Goal: Register for event/course

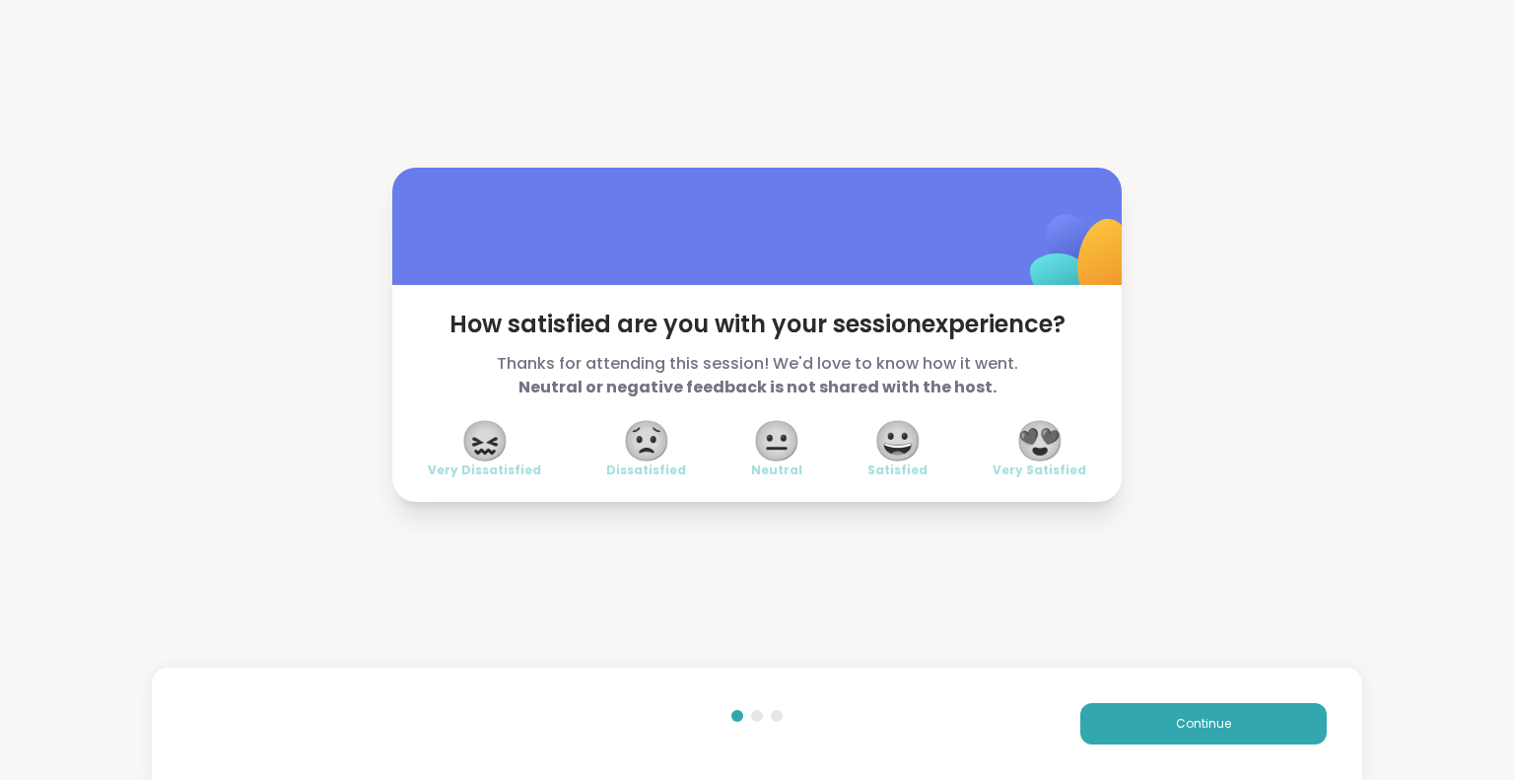
click at [1040, 448] on span "😍" at bounding box center [1039, 440] width 49 height 35
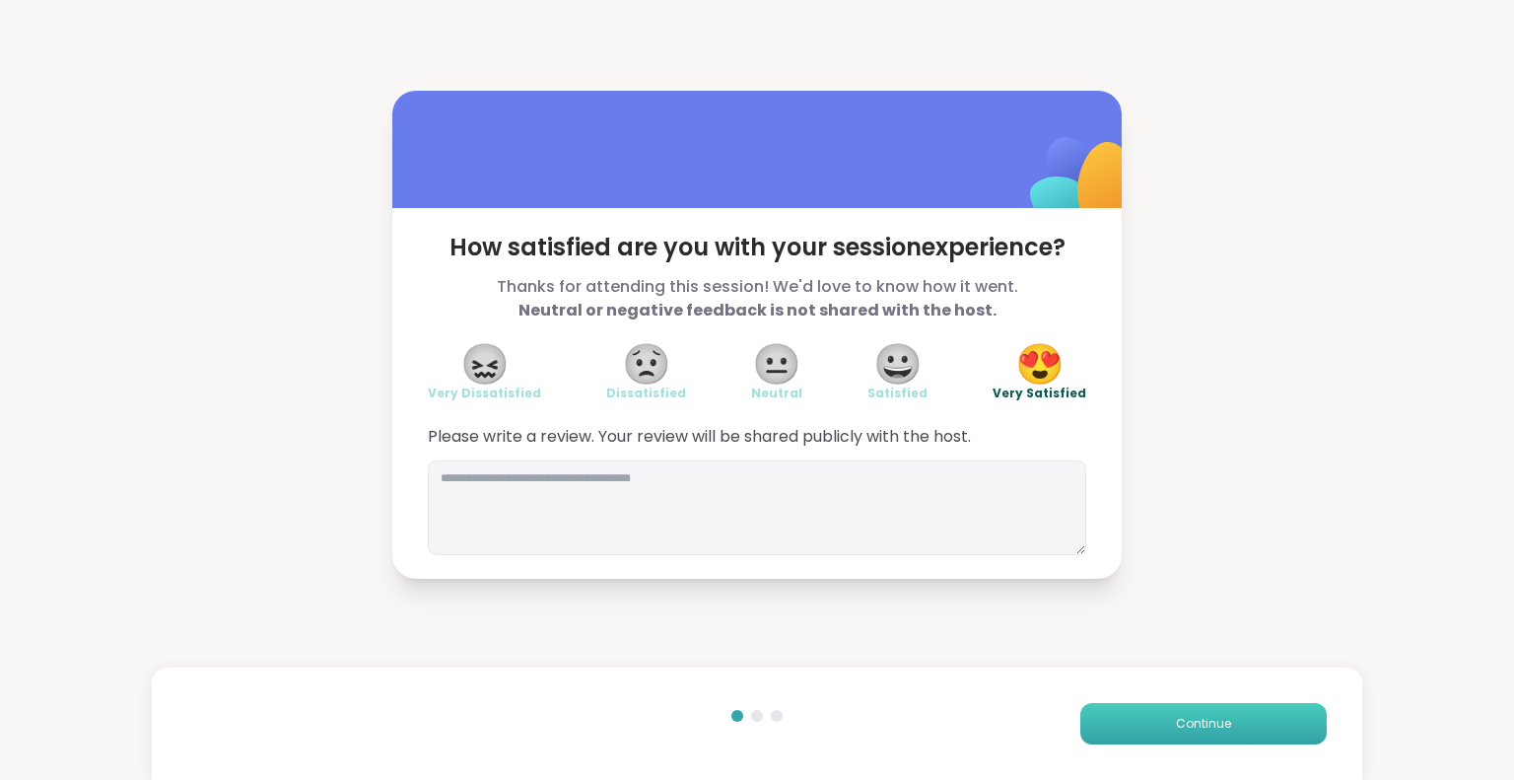
click at [1197, 727] on span "Continue" at bounding box center [1203, 723] width 55 height 18
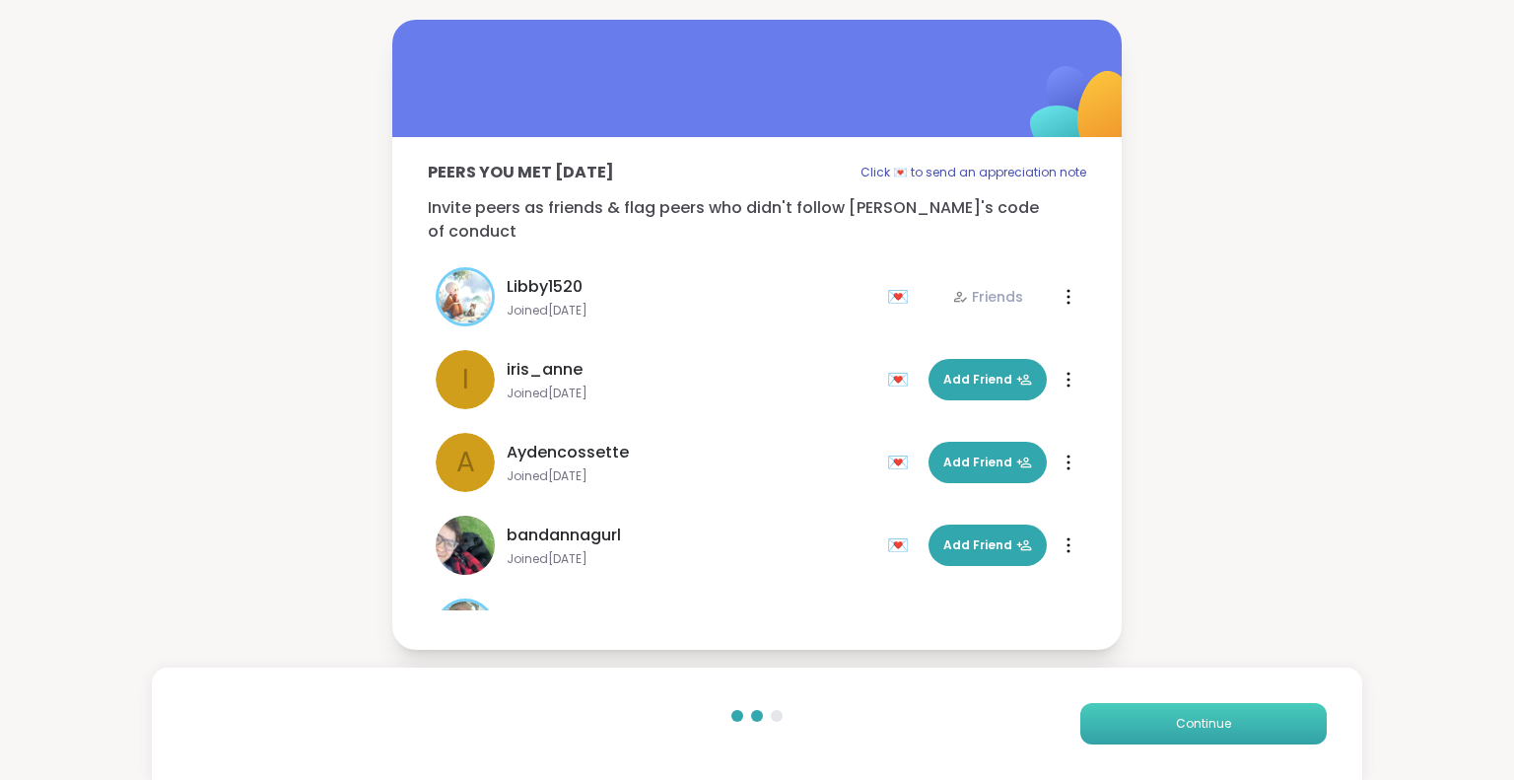
click at [1176, 728] on span "Continue" at bounding box center [1203, 723] width 55 height 18
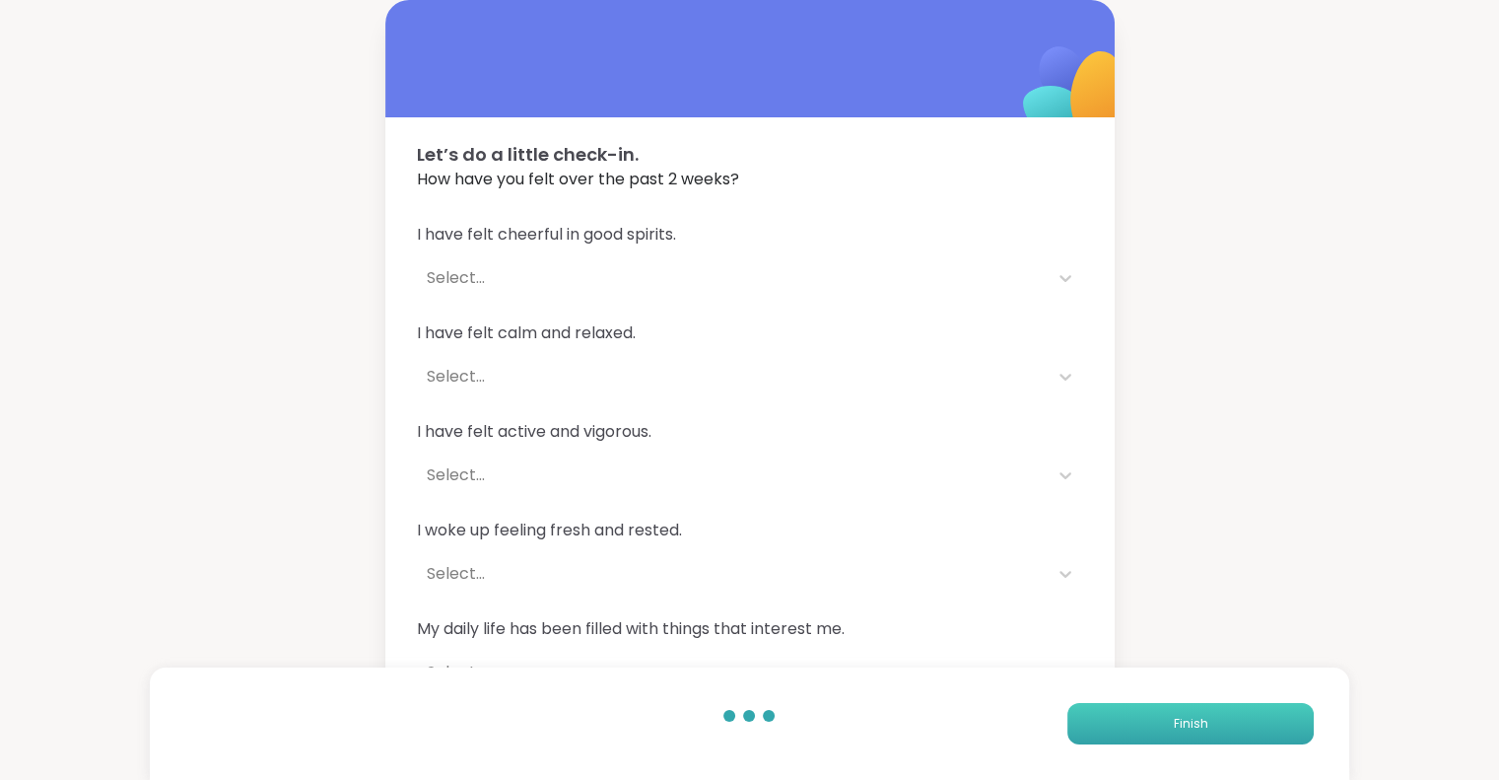
click at [1172, 728] on button "Finish" at bounding box center [1190, 723] width 246 height 41
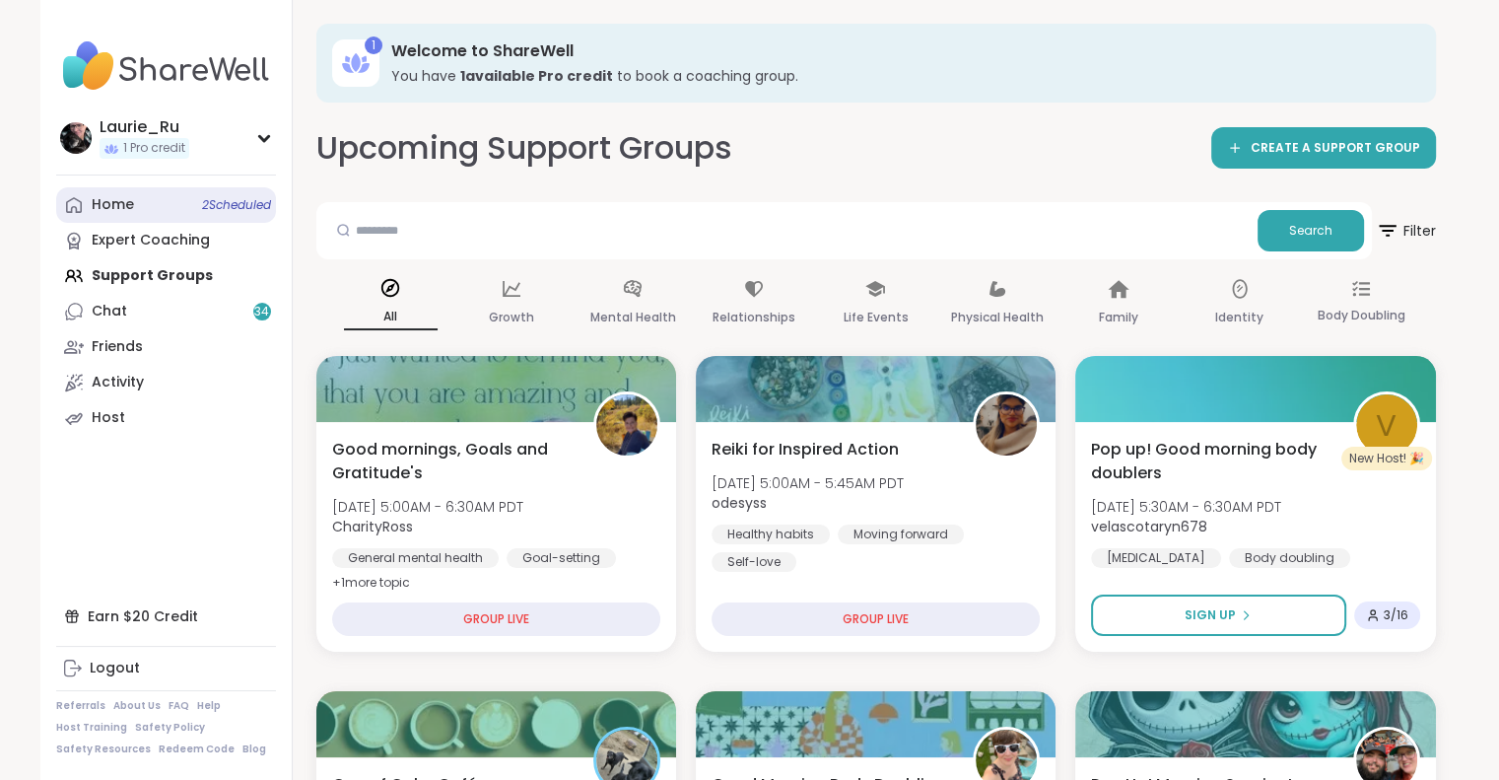
click at [212, 212] on span "2 Scheduled" at bounding box center [236, 205] width 69 height 16
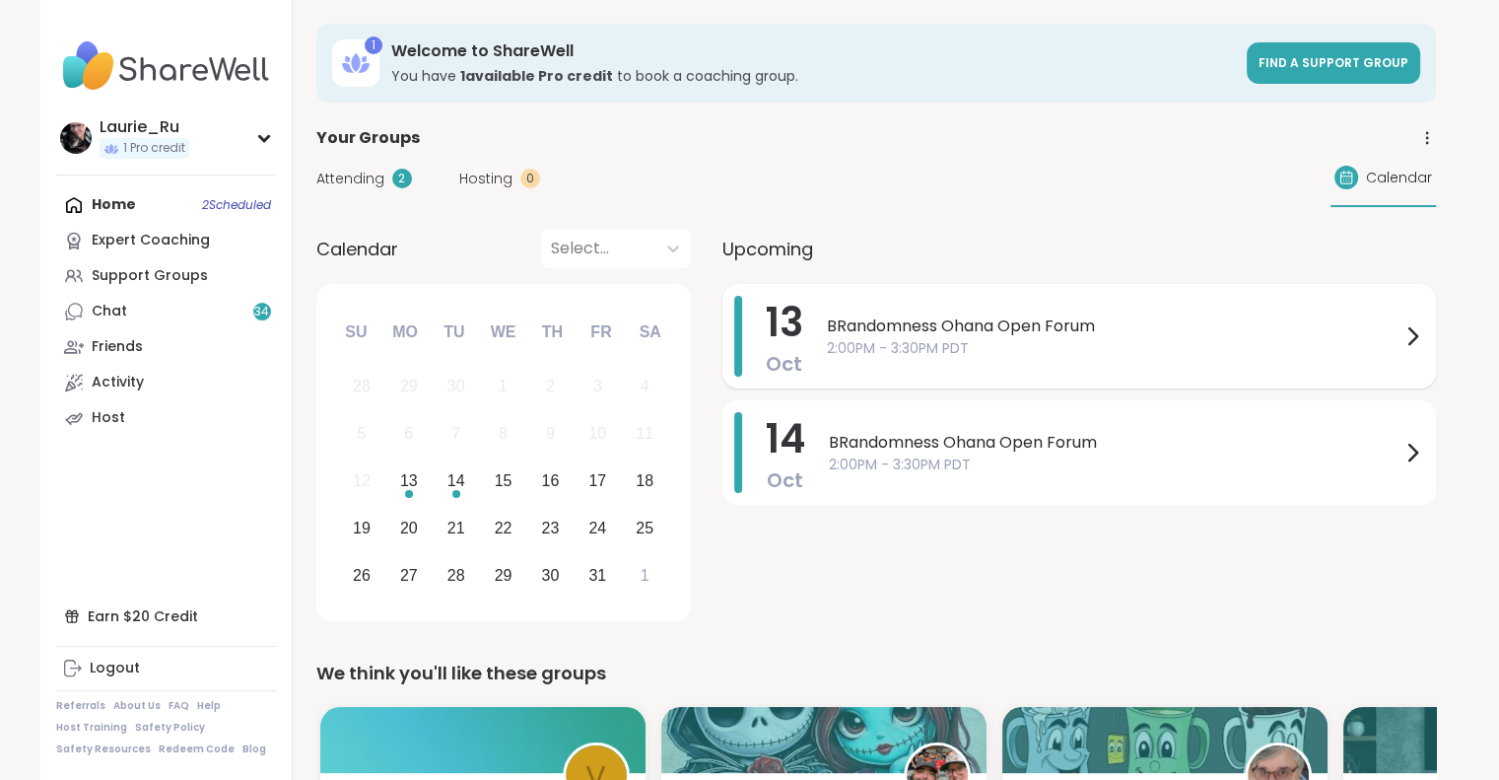
click at [1394, 344] on span "2:00PM - 3:30PM PDT" at bounding box center [1114, 348] width 574 height 21
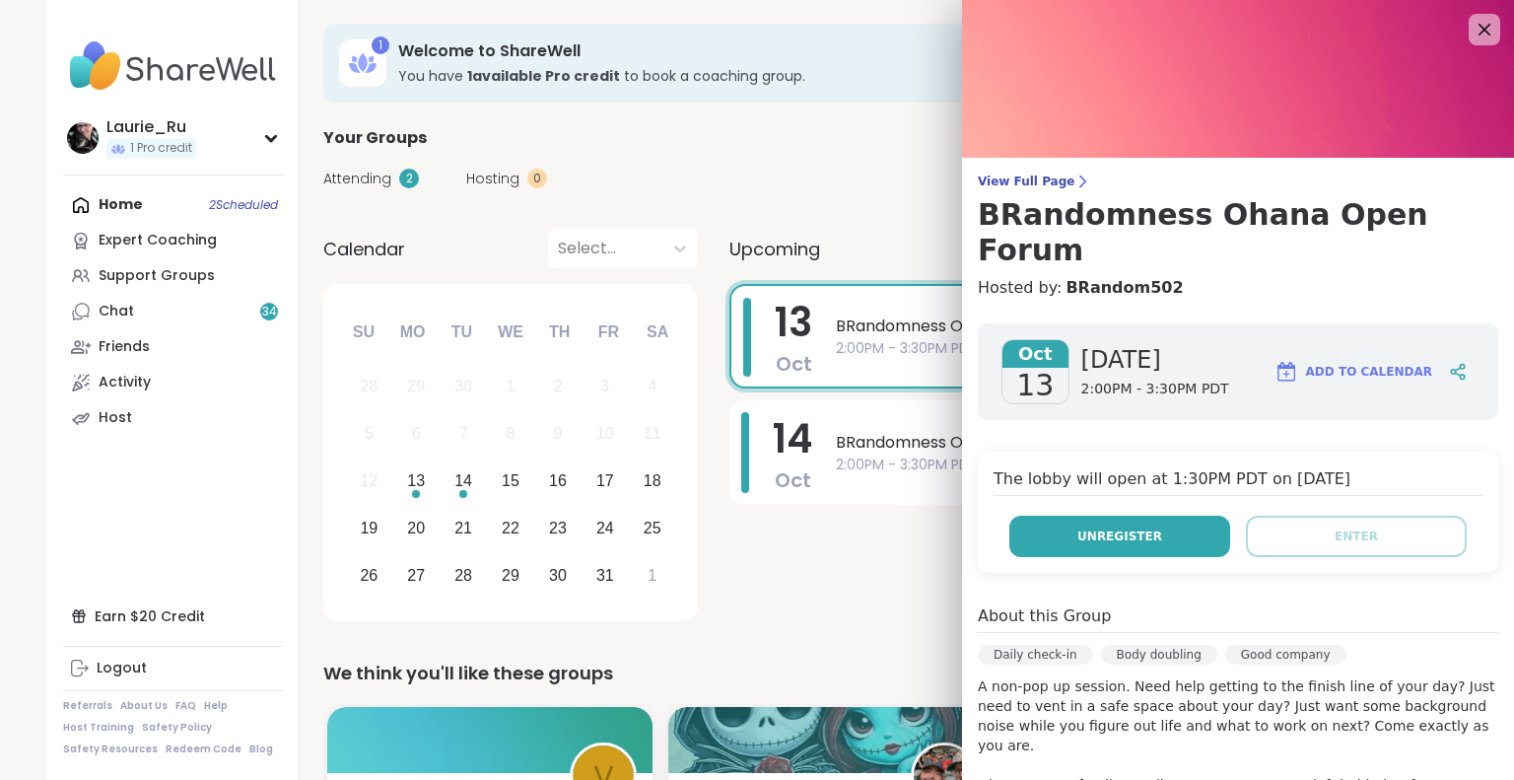
click at [1135, 527] on span "Unregister" at bounding box center [1119, 536] width 85 height 18
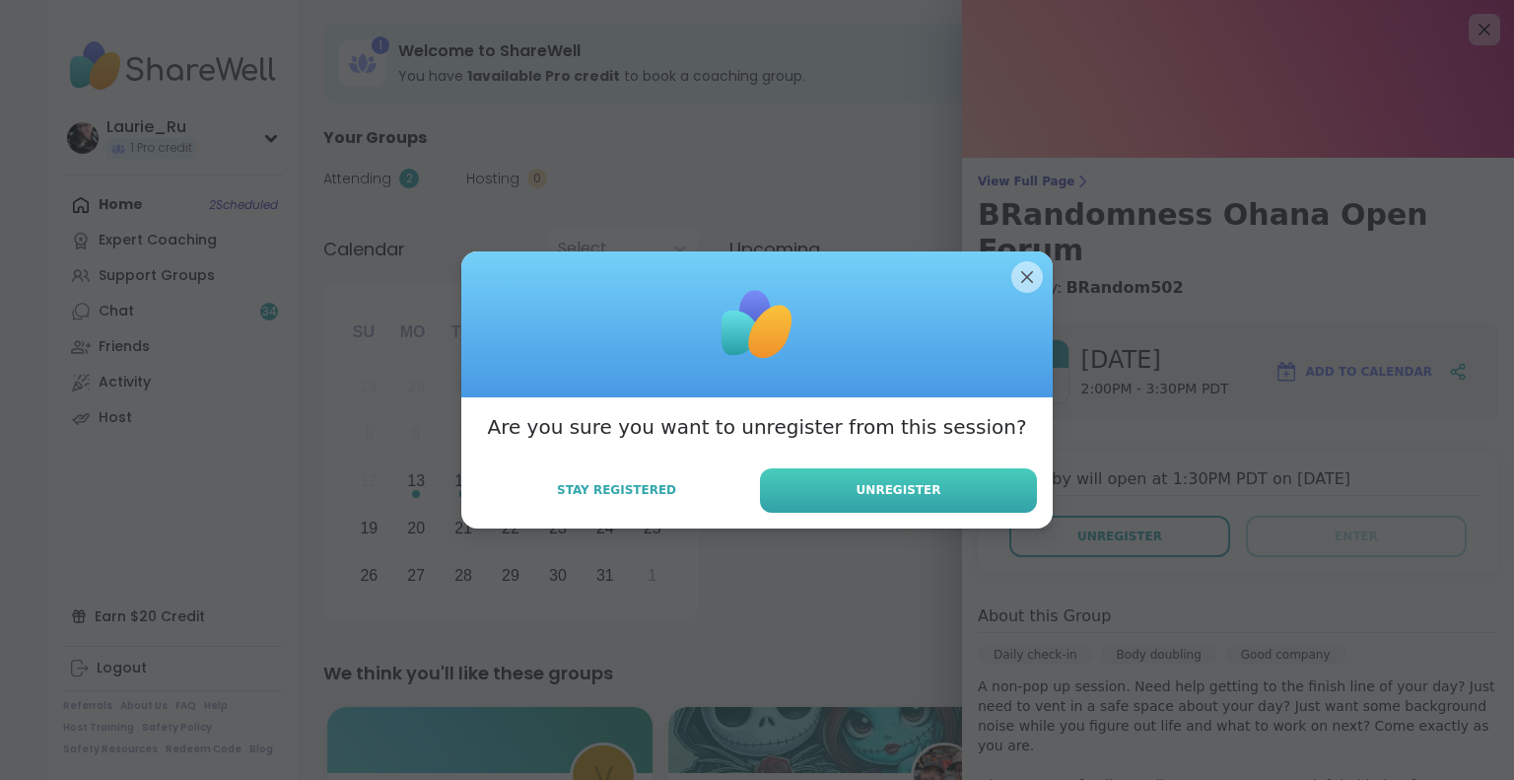
click at [921, 506] on button "Unregister" at bounding box center [898, 490] width 277 height 44
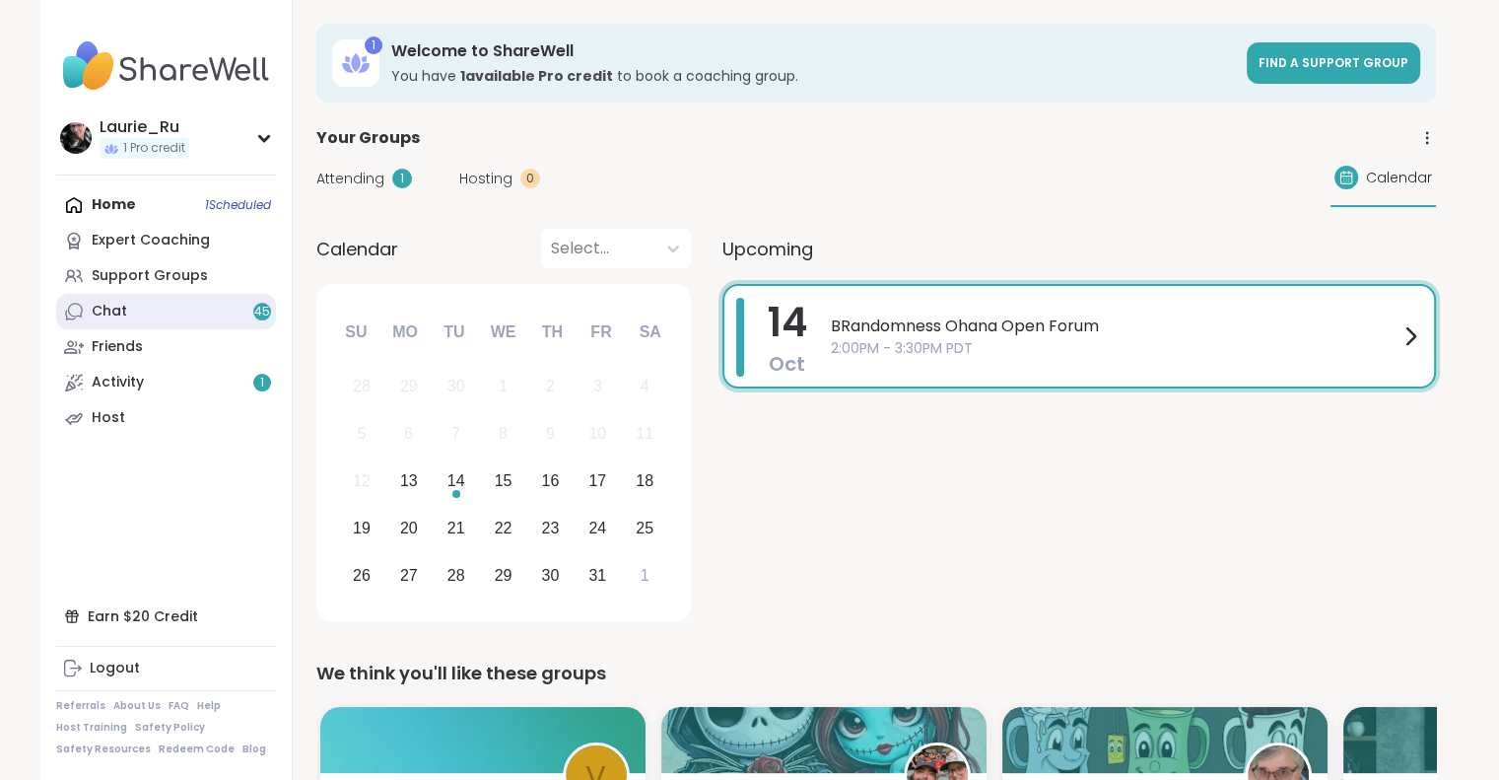
click at [166, 313] on link "Chat 45" at bounding box center [166, 311] width 220 height 35
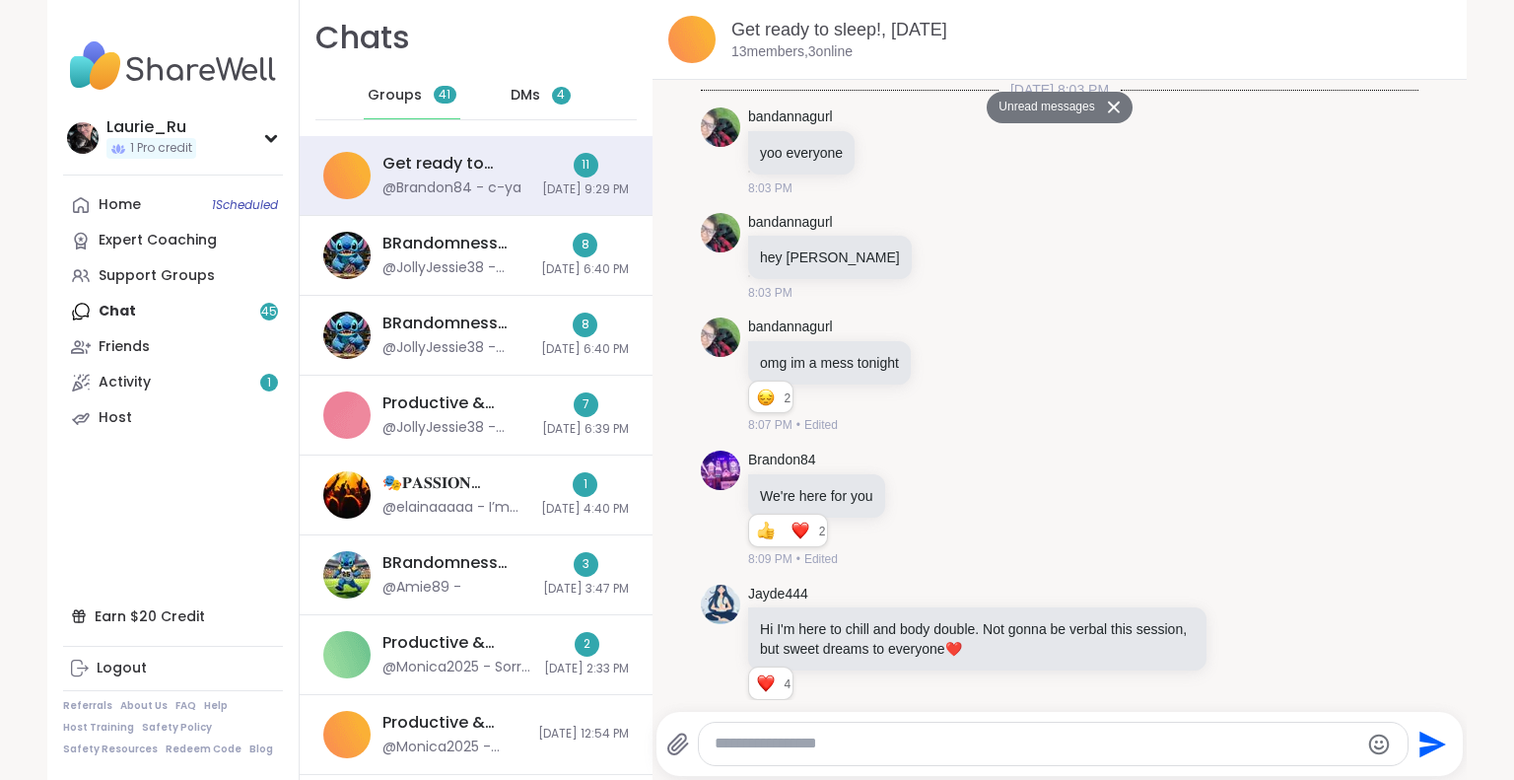
scroll to position [14238, 0]
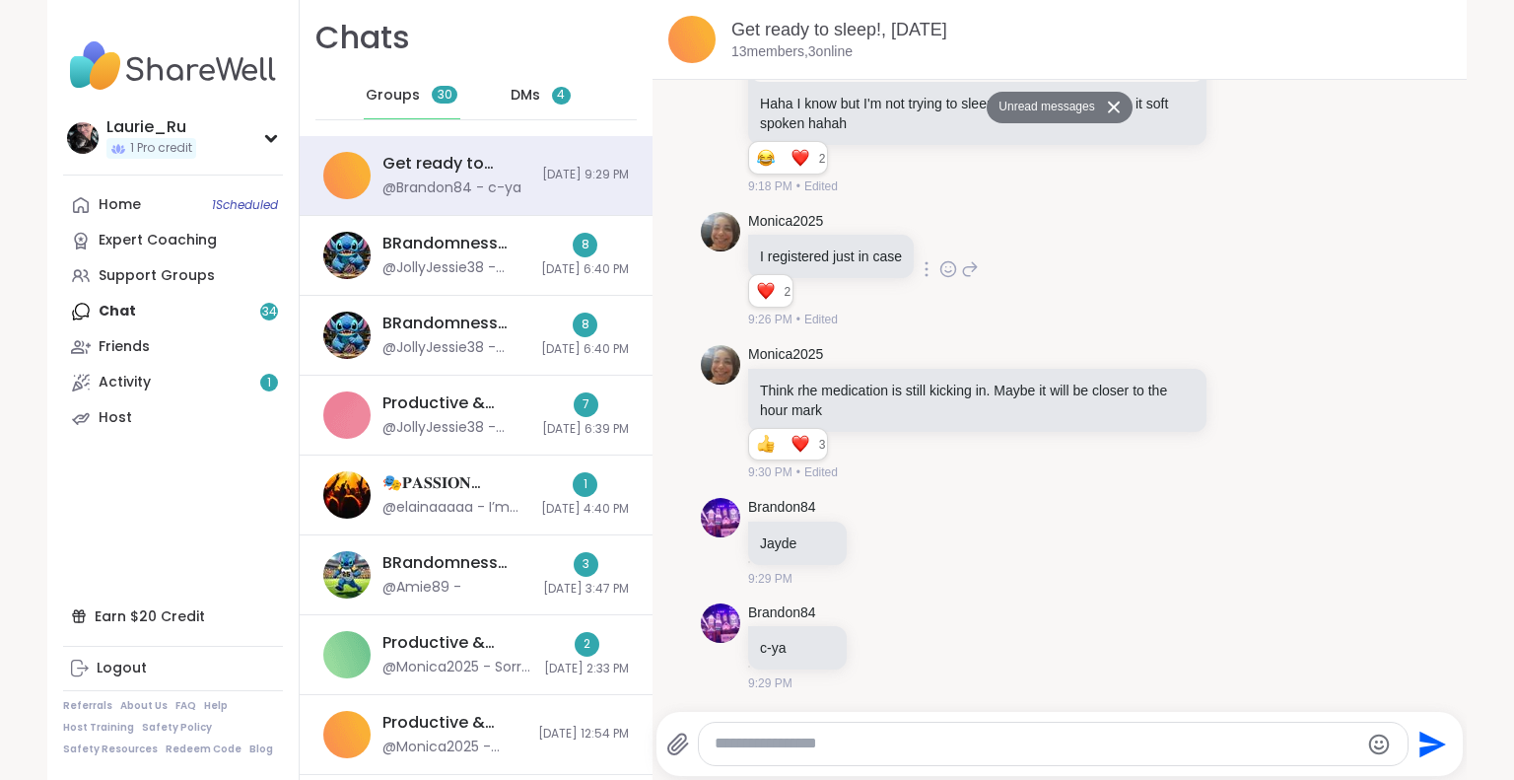
click at [1365, 308] on div "Monica2025 I registered just in case 2 2 2 9:26 PM • Edited" at bounding box center [1059, 270] width 717 height 133
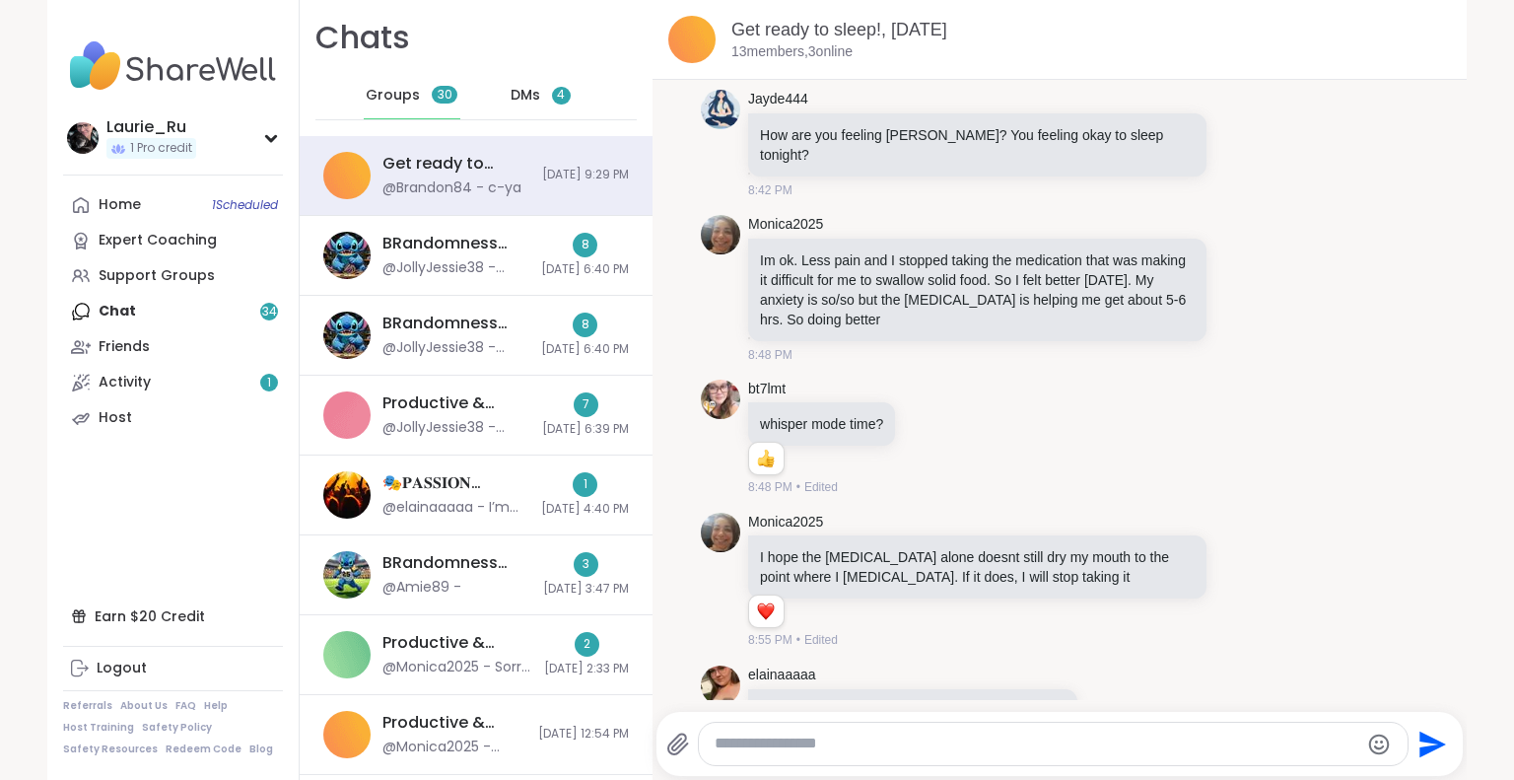
scroll to position [9298, 0]
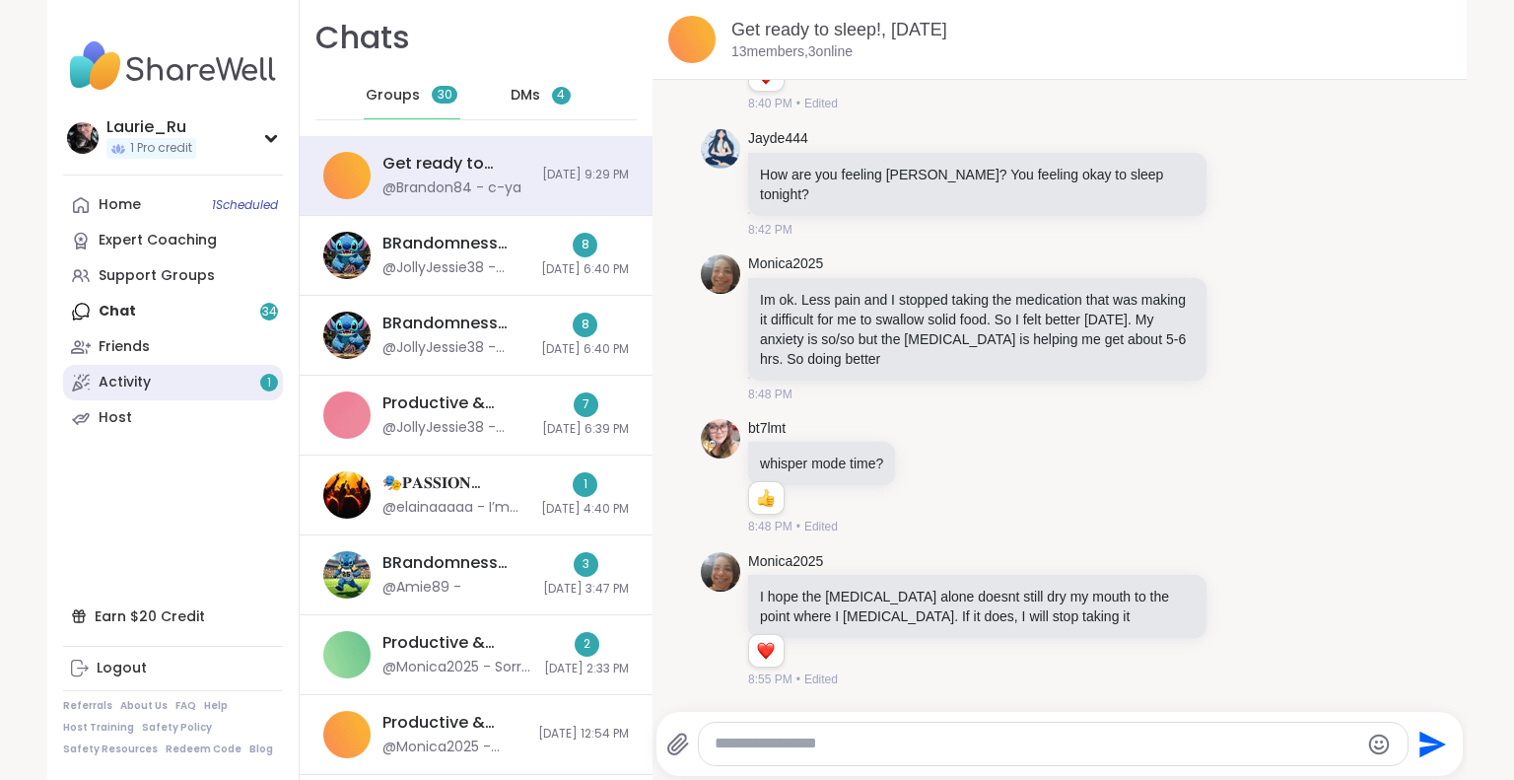
drag, startPoint x: 245, startPoint y: 400, endPoint x: 223, endPoint y: 380, distance: 30.0
click at [223, 380] on link "Activity 1" at bounding box center [173, 382] width 220 height 35
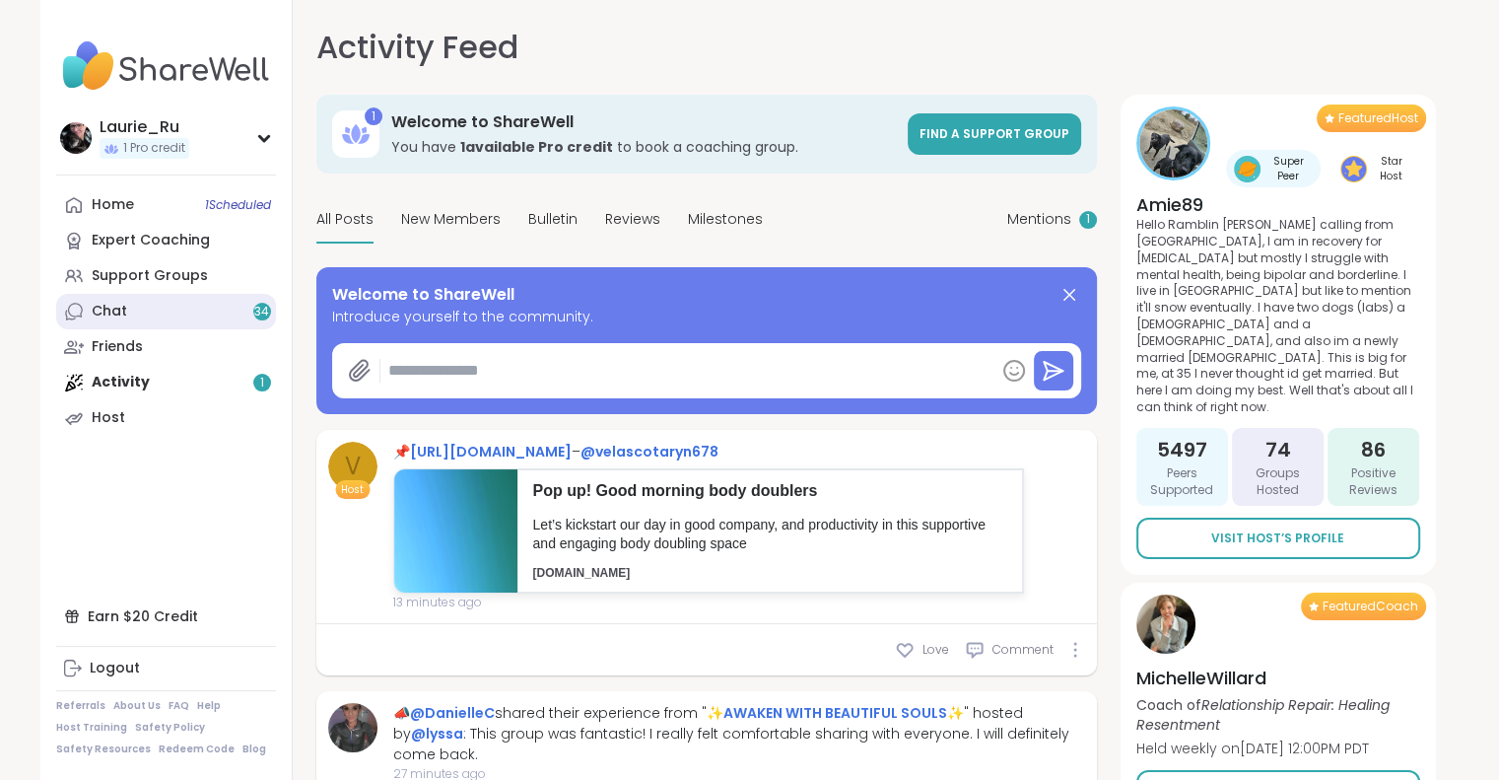
click at [164, 319] on link "Chat 34" at bounding box center [166, 311] width 220 height 35
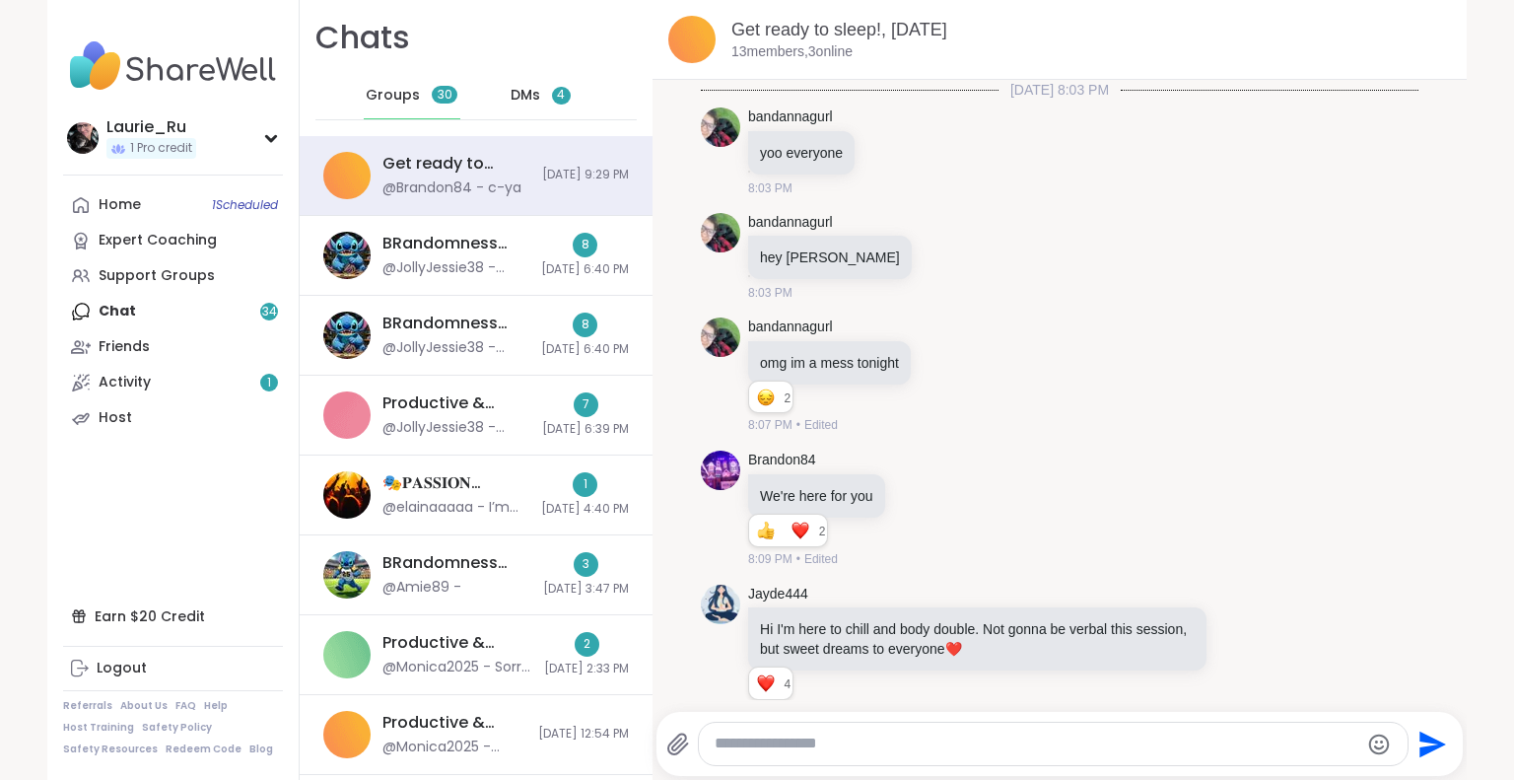
scroll to position [14171, 0]
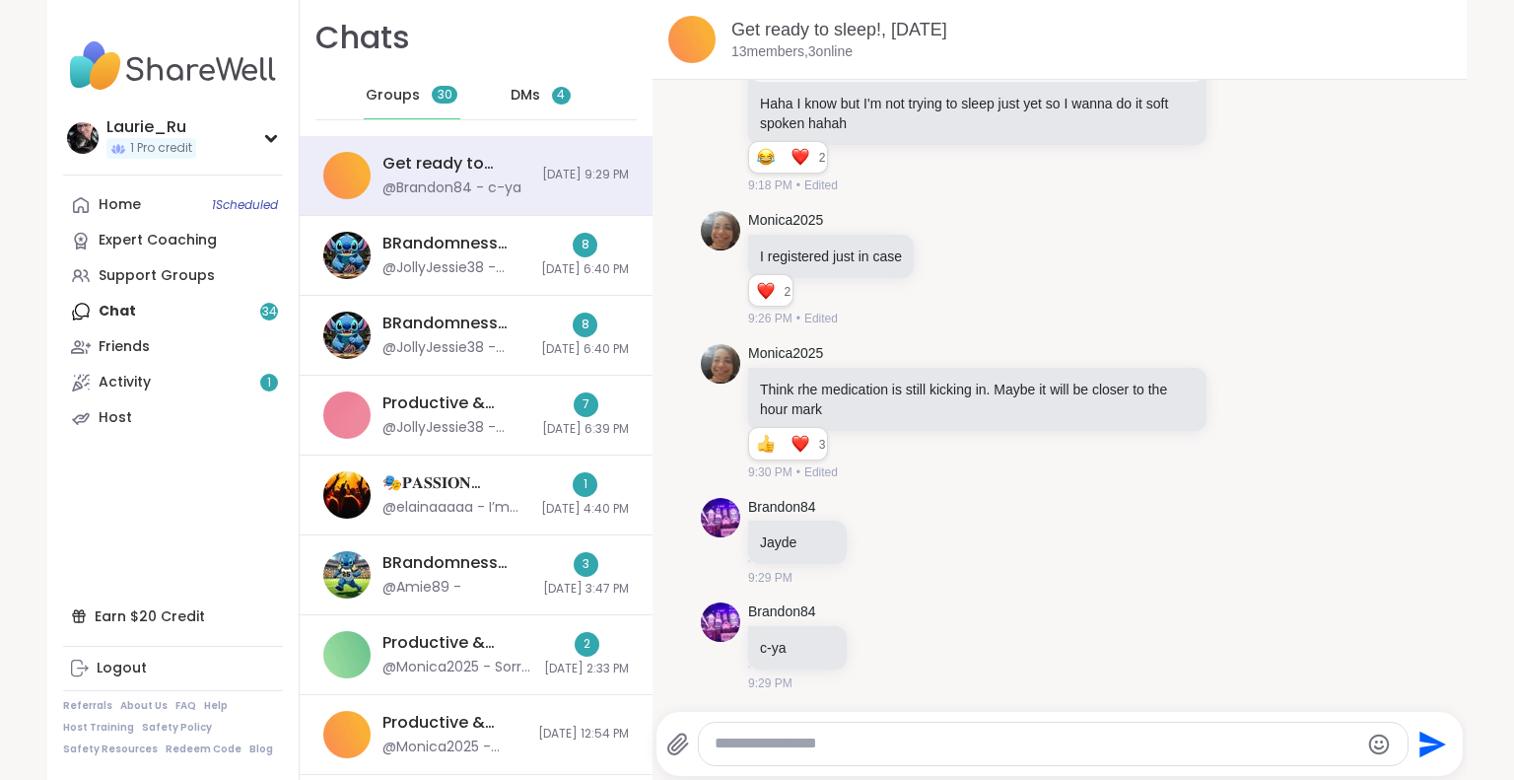
click at [510, 97] on span "DMs" at bounding box center [525, 96] width 30 height 20
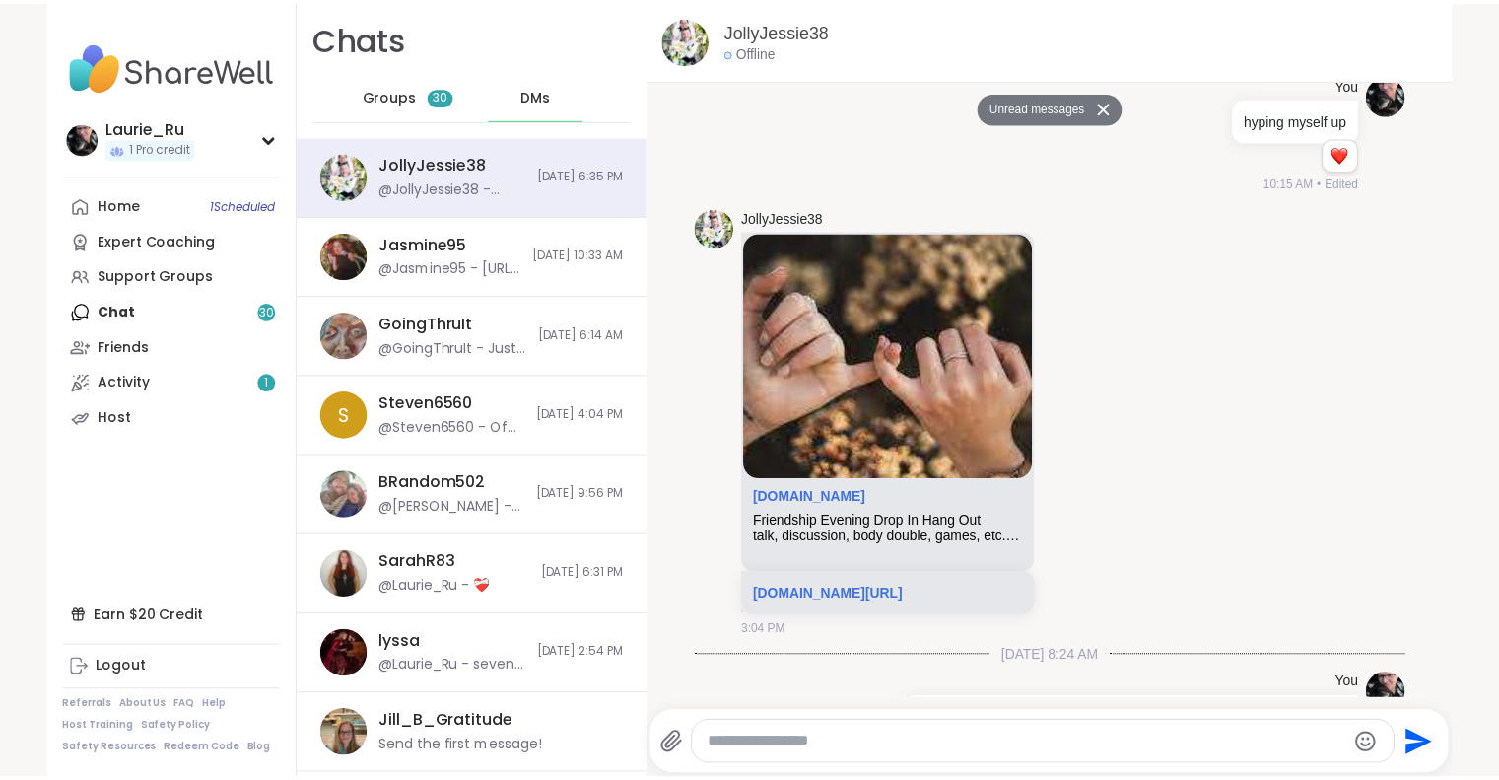
scroll to position [7590, 0]
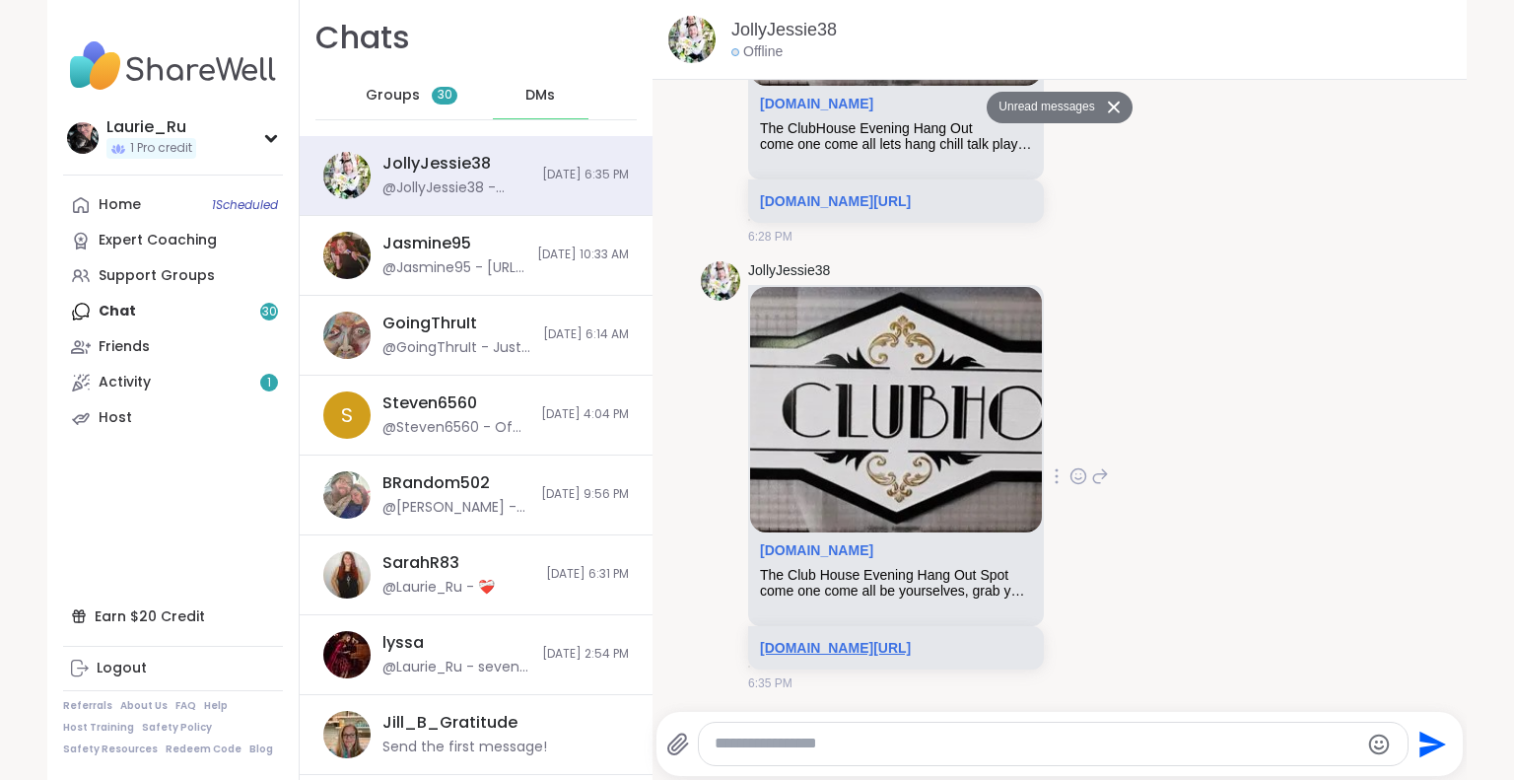
click at [911, 652] on link "[DOMAIN_NAME][URL]" at bounding box center [835, 648] width 151 height 16
drag, startPoint x: 201, startPoint y: 271, endPoint x: 168, endPoint y: 284, distance: 35.9
click at [168, 284] on div "Support Groups" at bounding box center [157, 276] width 116 height 20
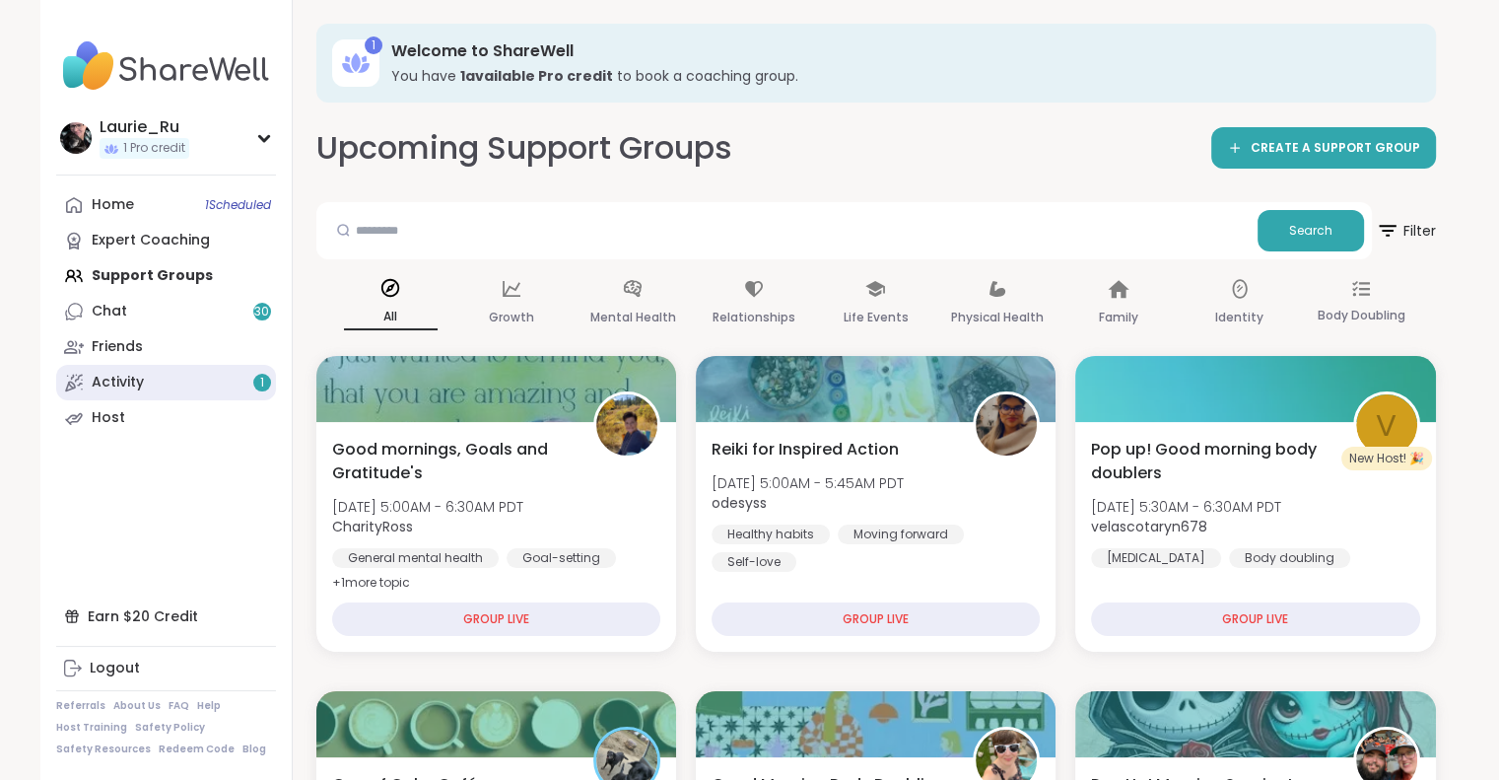
click at [119, 390] on div "Activity 1" at bounding box center [118, 383] width 52 height 20
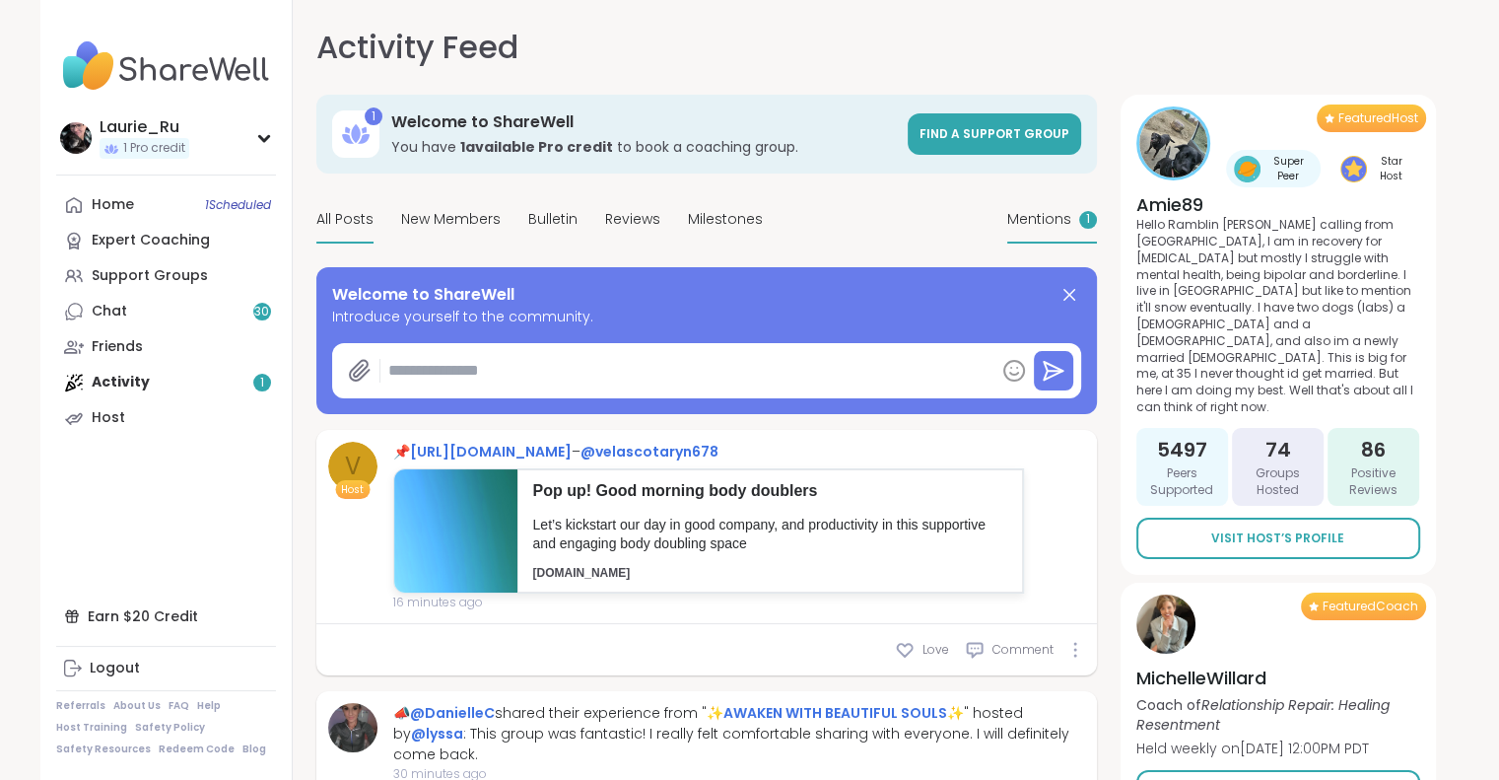
click at [1041, 220] on span "Mentions" at bounding box center [1039, 219] width 64 height 21
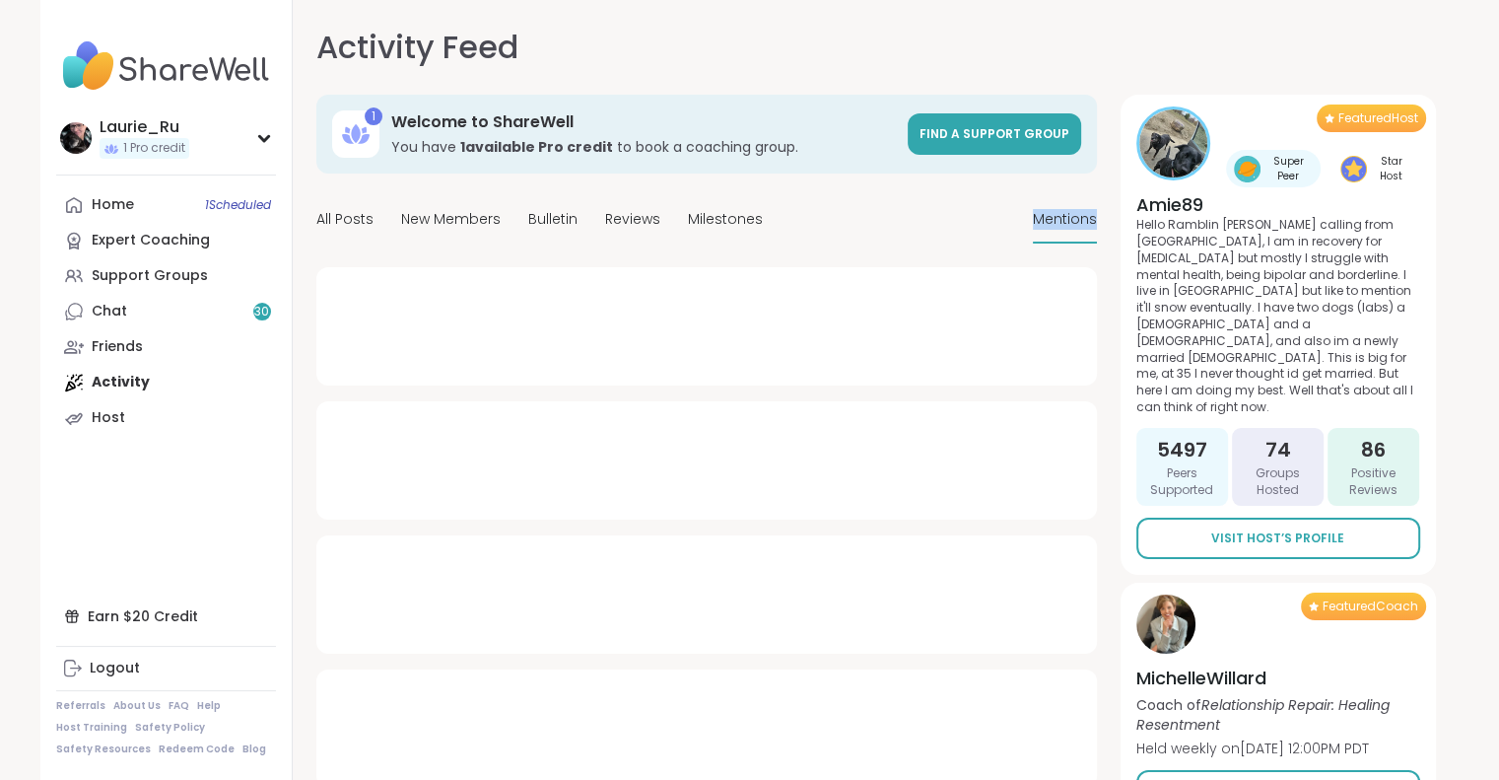
click at [1041, 220] on span "Mentions" at bounding box center [1065, 219] width 64 height 21
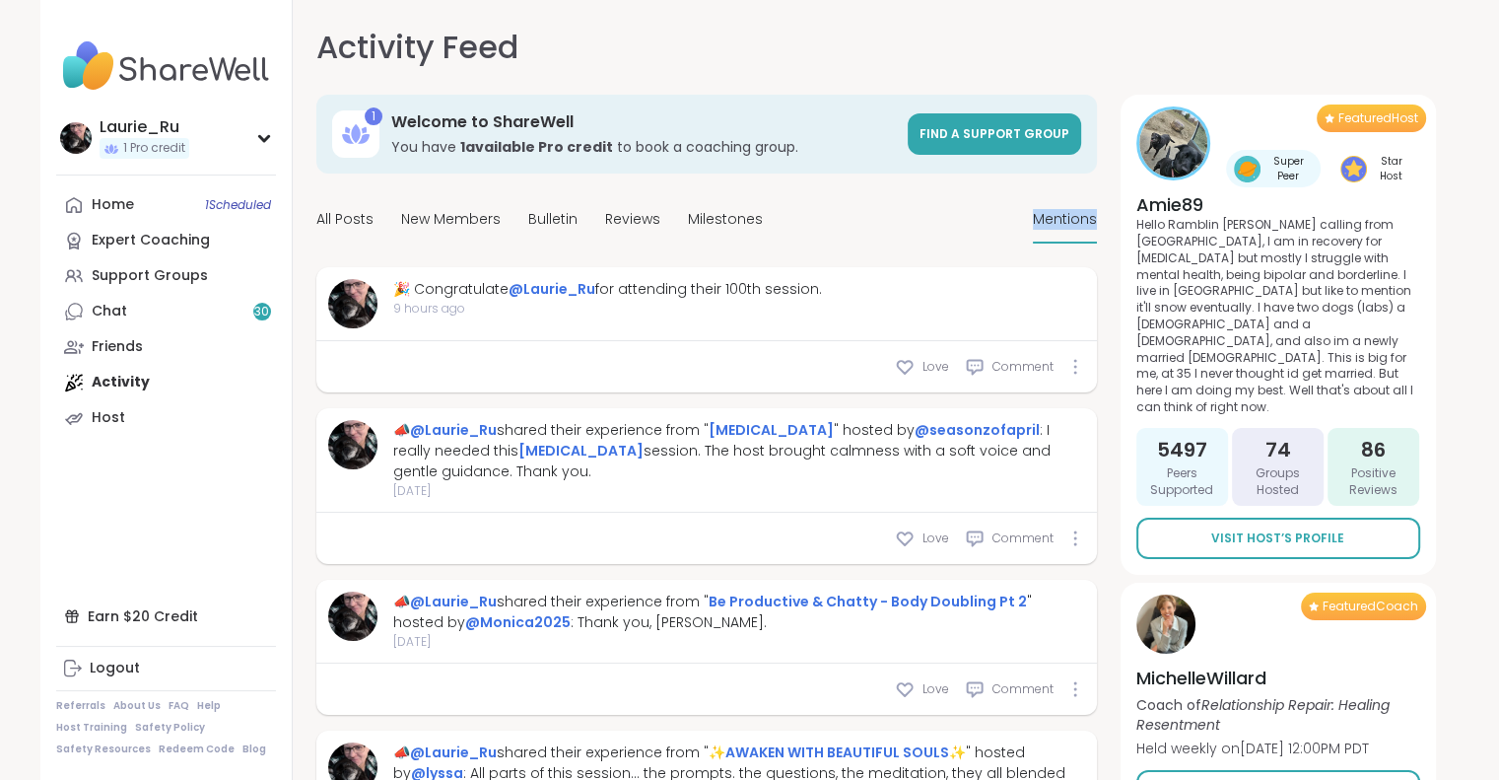
click at [1041, 220] on span "Mentions" at bounding box center [1065, 219] width 64 height 21
click at [150, 275] on div "Support Groups" at bounding box center [150, 276] width 116 height 20
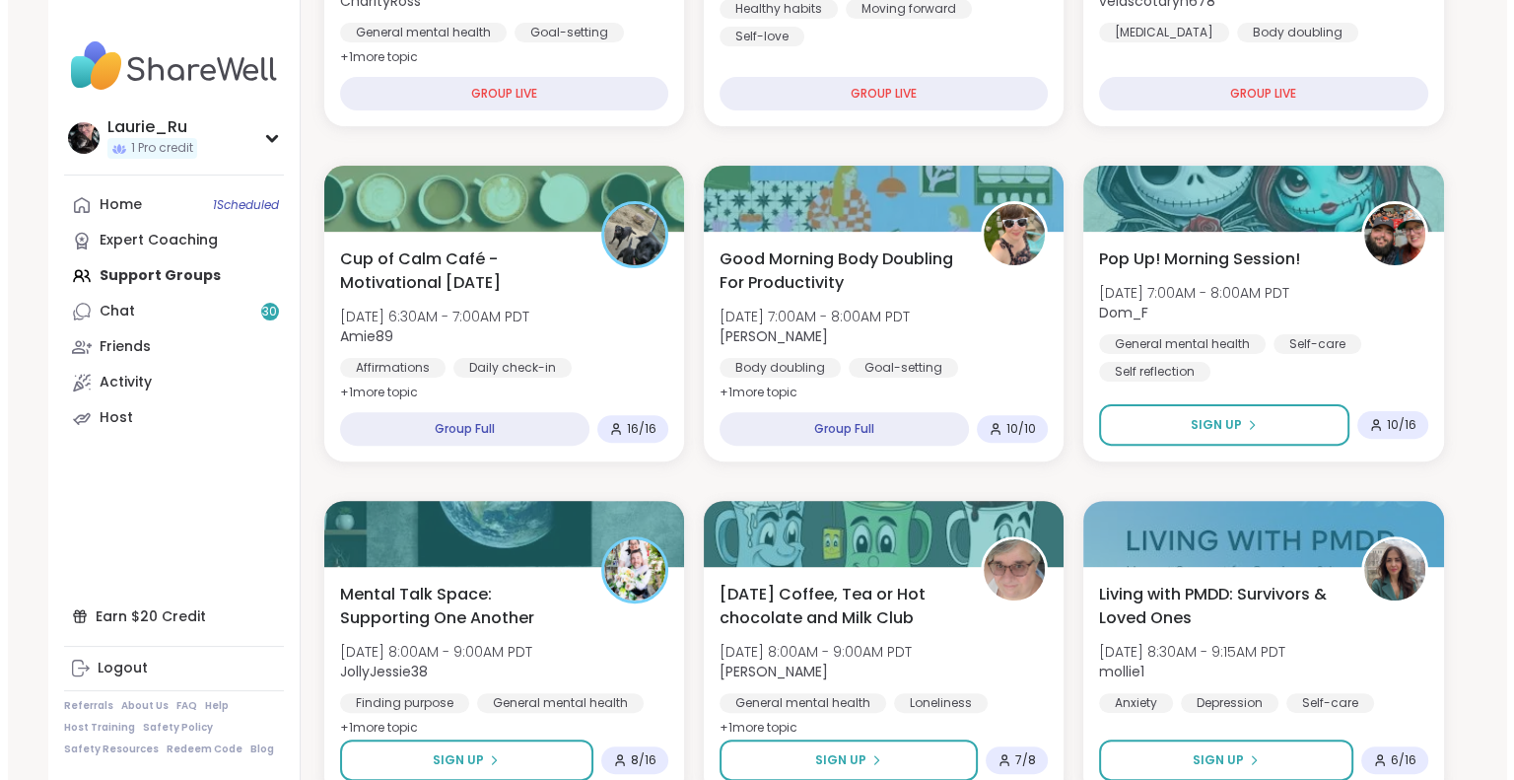
scroll to position [565, 0]
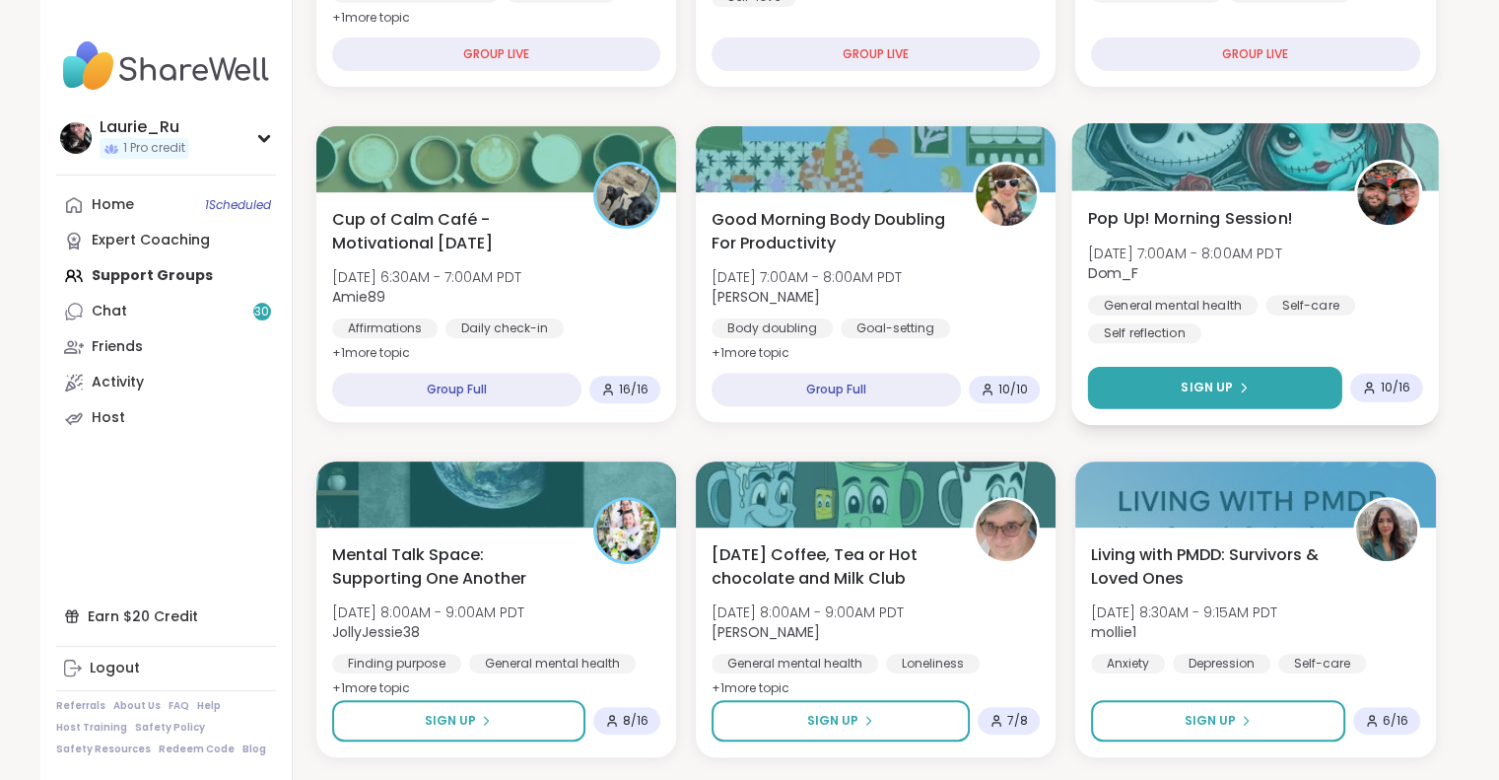
click at [1153, 392] on button "Sign Up" at bounding box center [1215, 388] width 254 height 42
click at [1213, 387] on span "Sign Up" at bounding box center [1207, 387] width 52 height 18
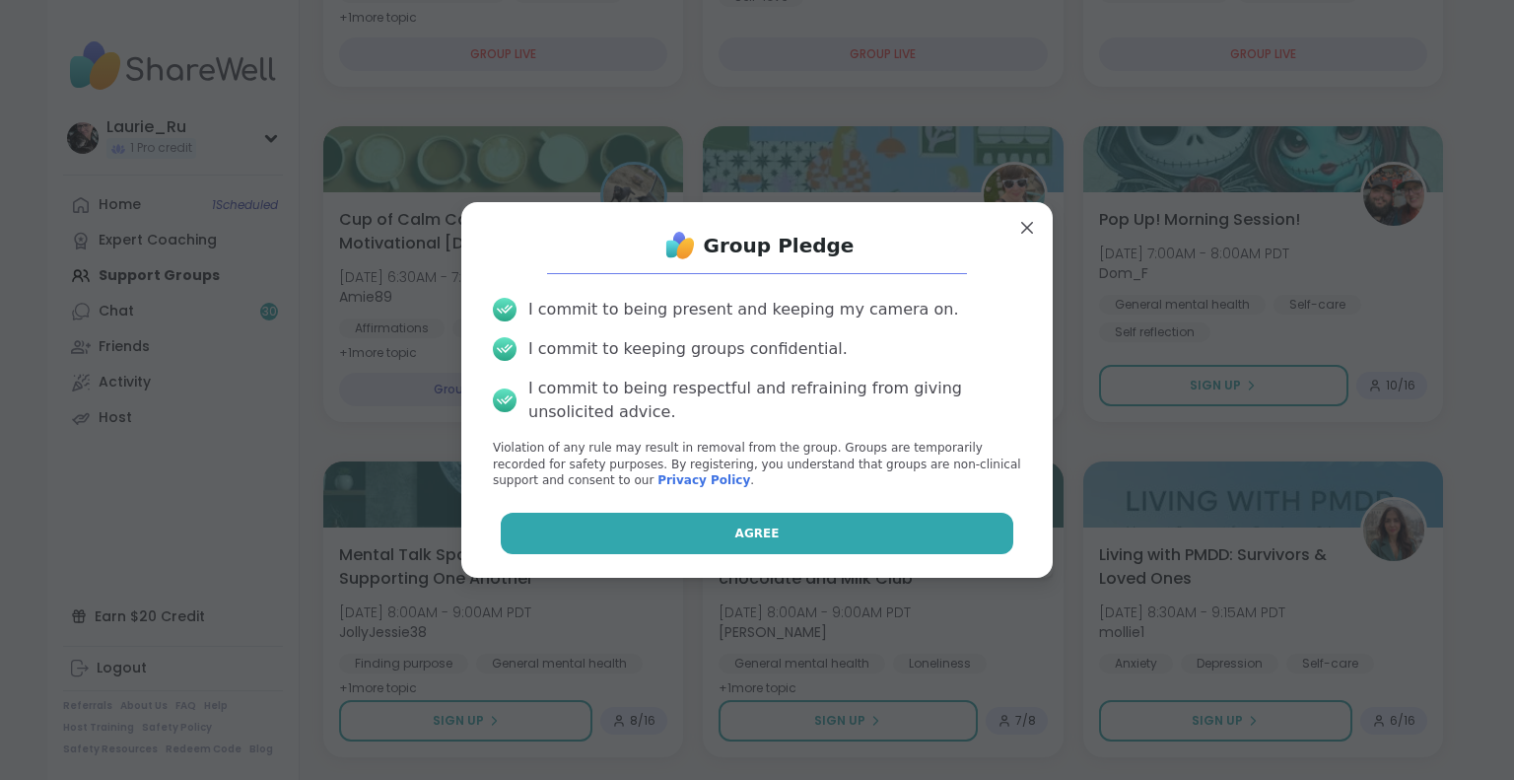
click at [794, 529] on button "Agree" at bounding box center [757, 532] width 513 height 41
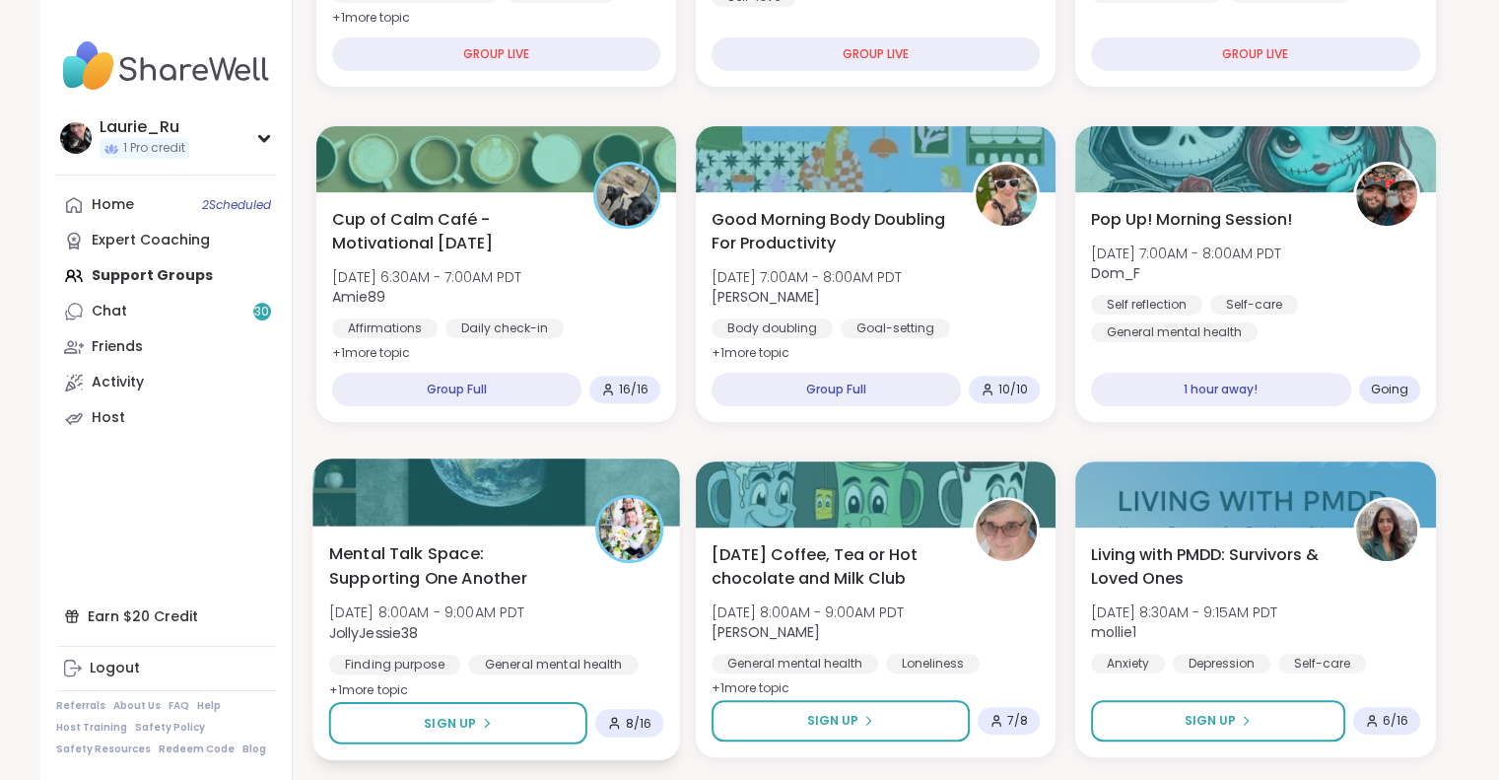
click at [490, 602] on span "[DATE] 8:00AM - 9:00AM PDT" at bounding box center [426, 612] width 196 height 20
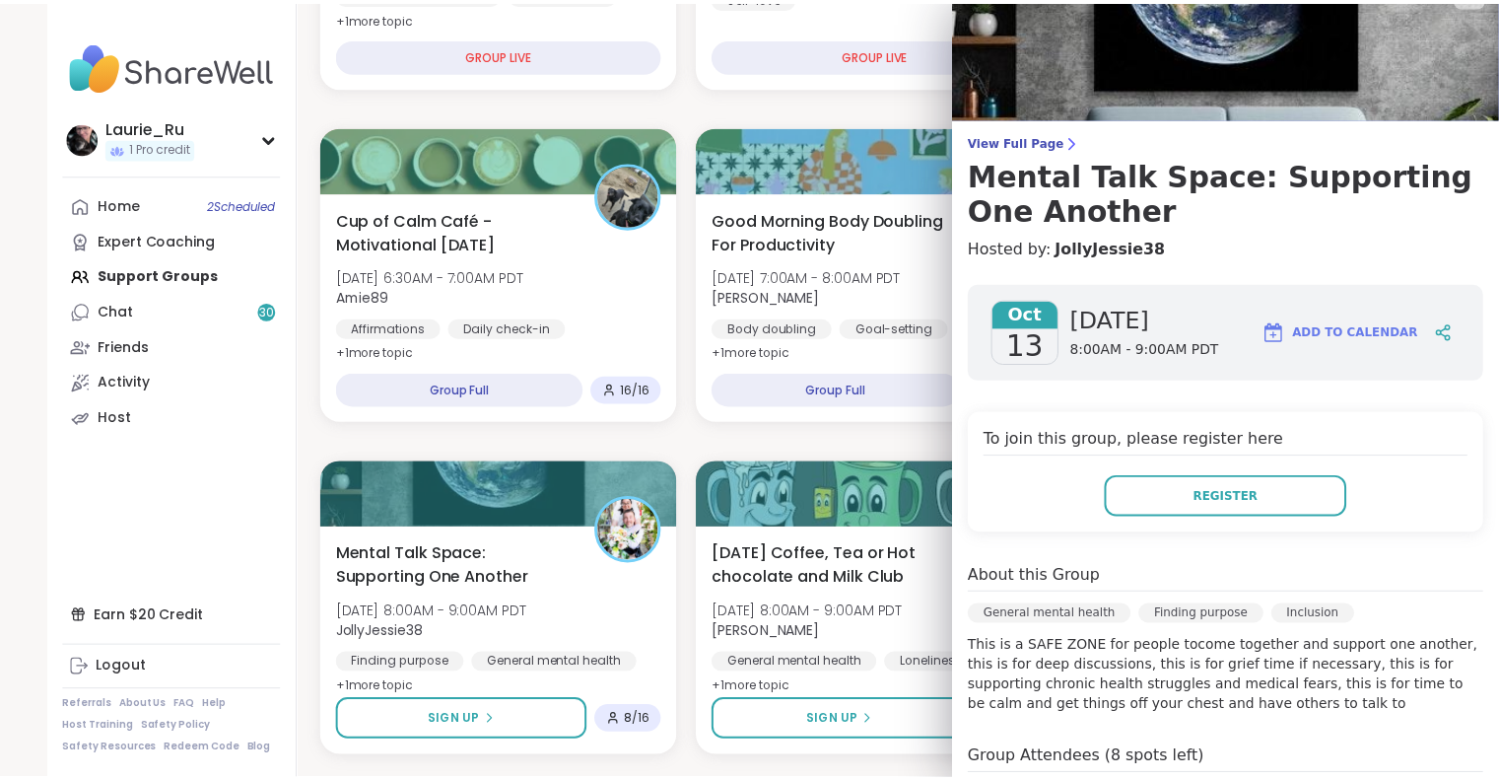
scroll to position [210, 0]
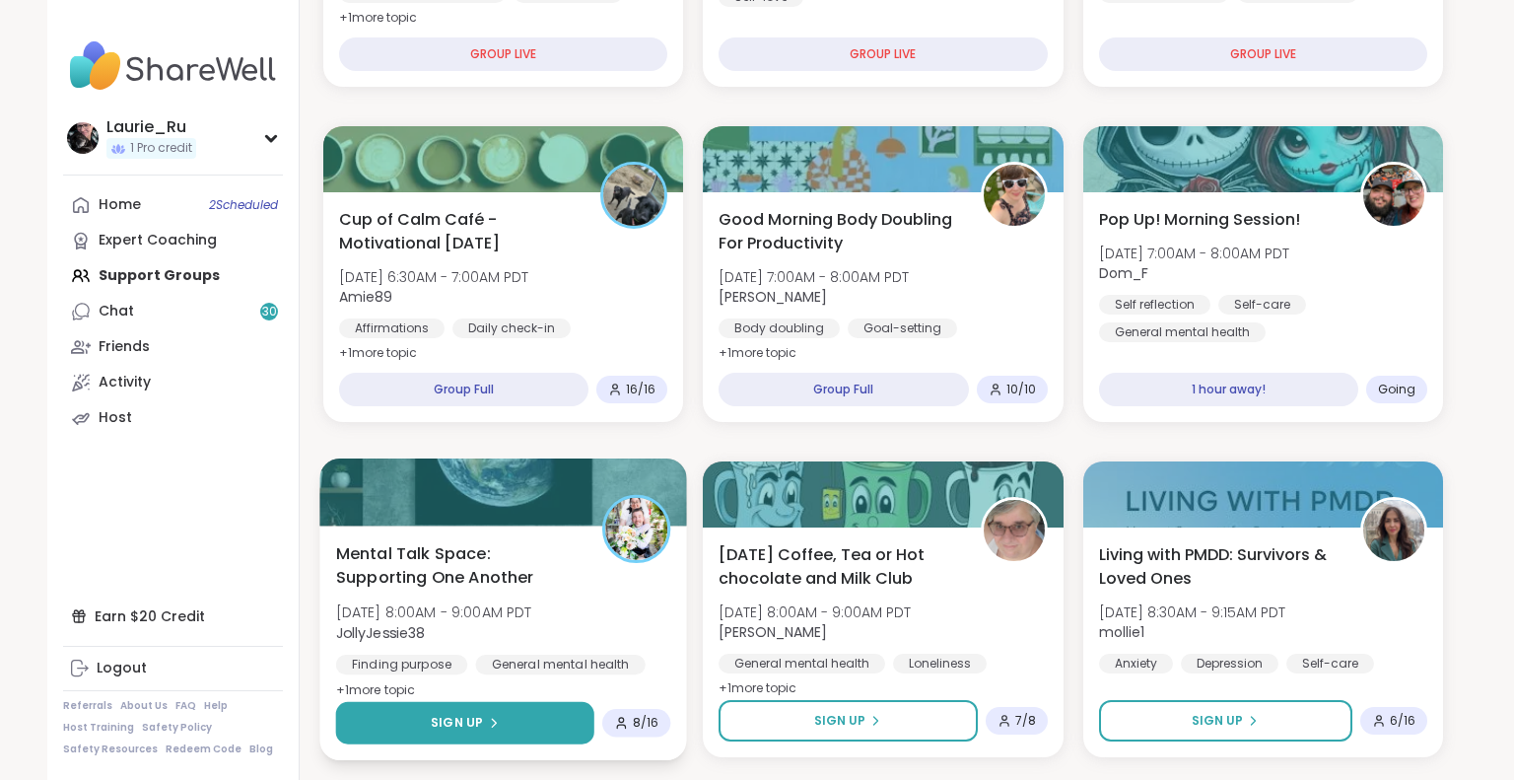
click at [432, 722] on span "Sign Up" at bounding box center [457, 722] width 52 height 18
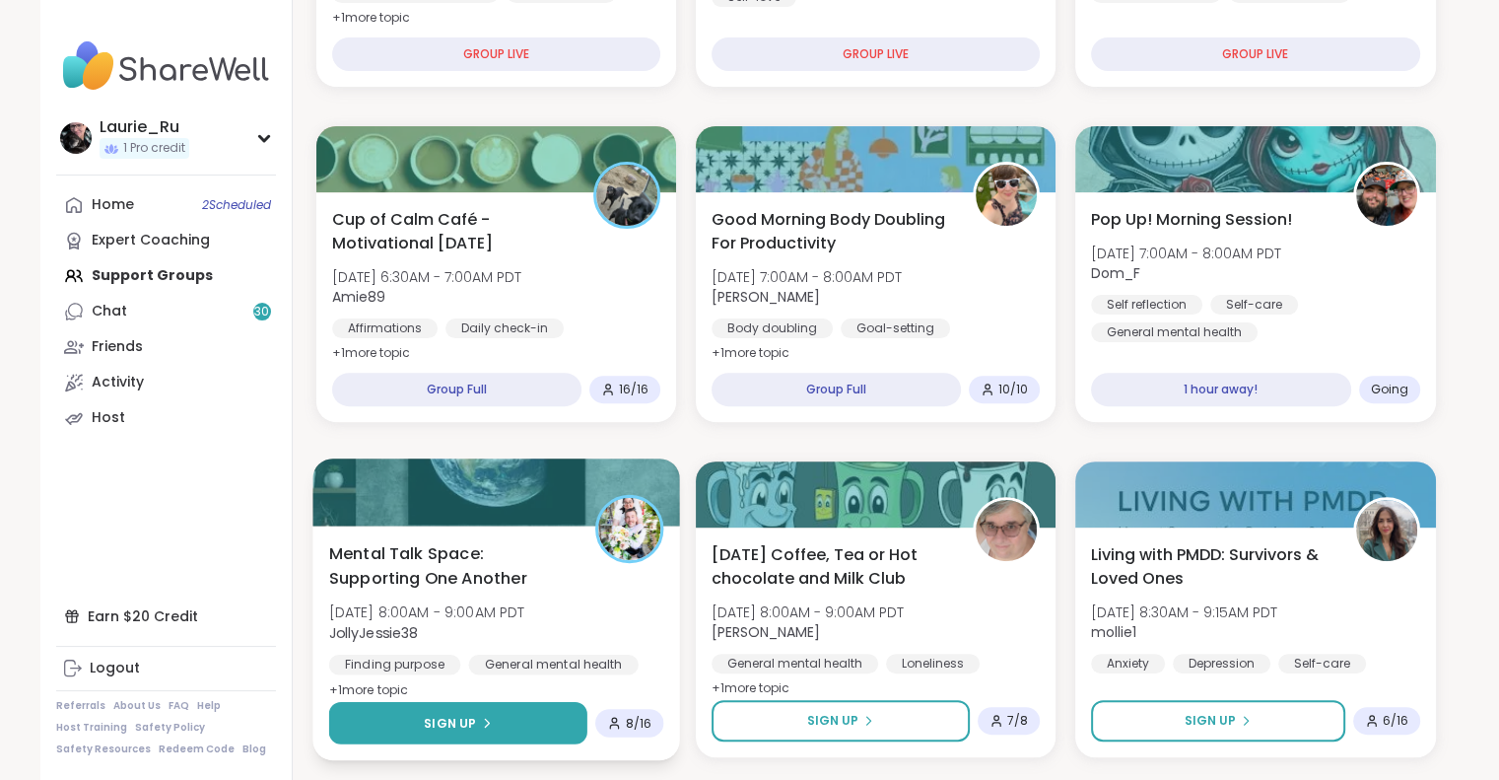
click at [435, 717] on span "Sign Up" at bounding box center [450, 722] width 52 height 18
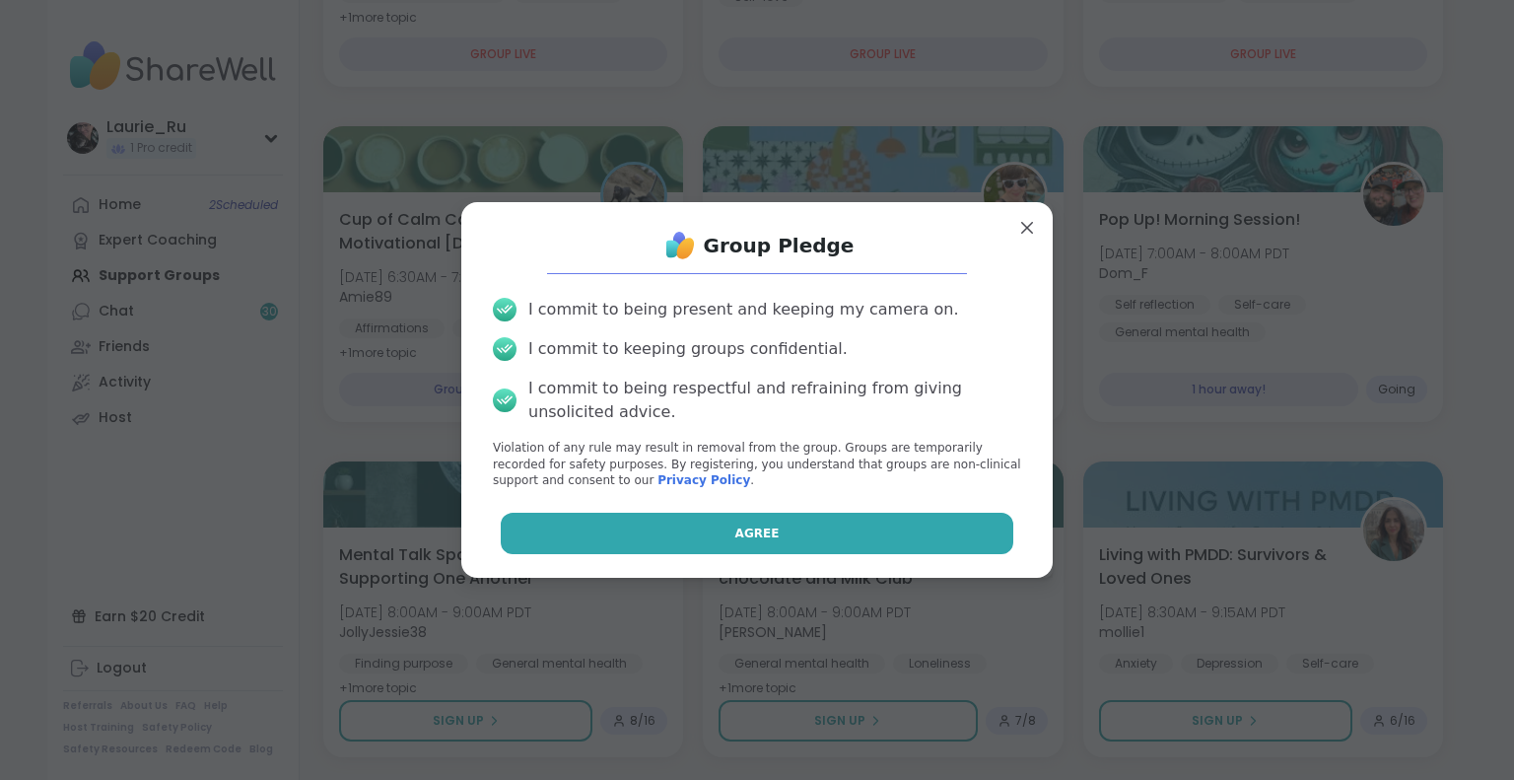
click at [678, 535] on button "Agree" at bounding box center [757, 532] width 513 height 41
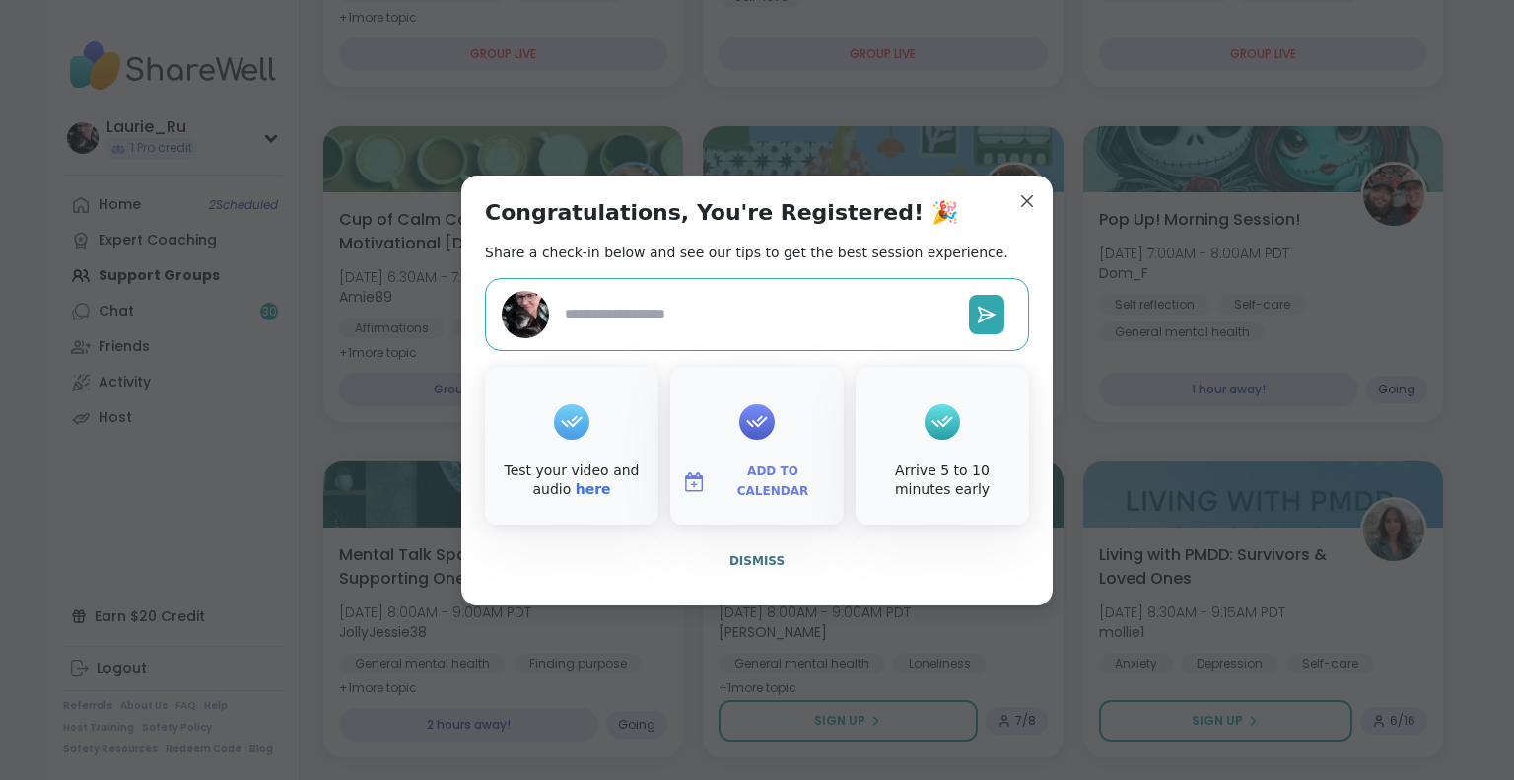
type textarea "*"
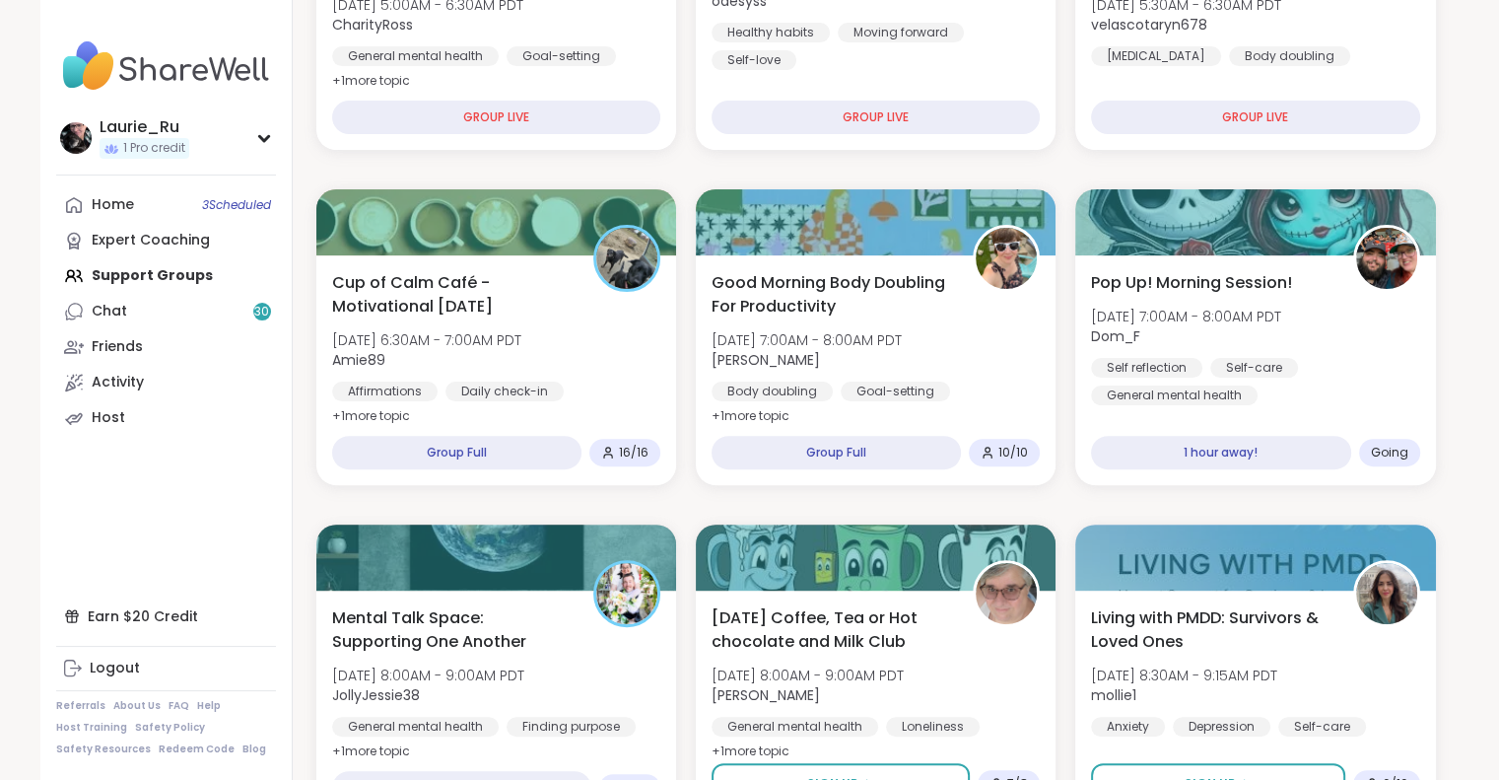
scroll to position [0, 0]
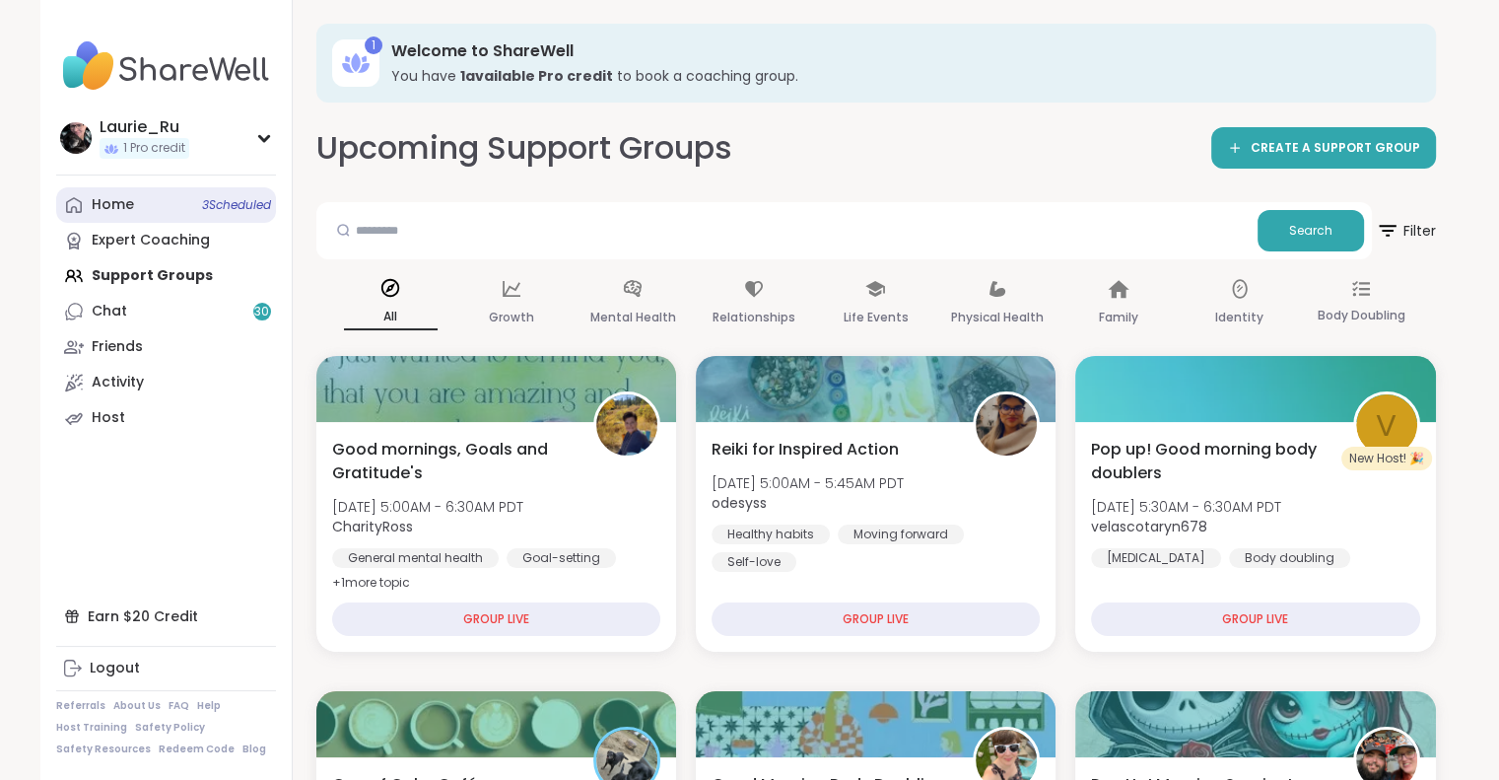
click at [221, 202] on span "3 Scheduled" at bounding box center [236, 205] width 69 height 16
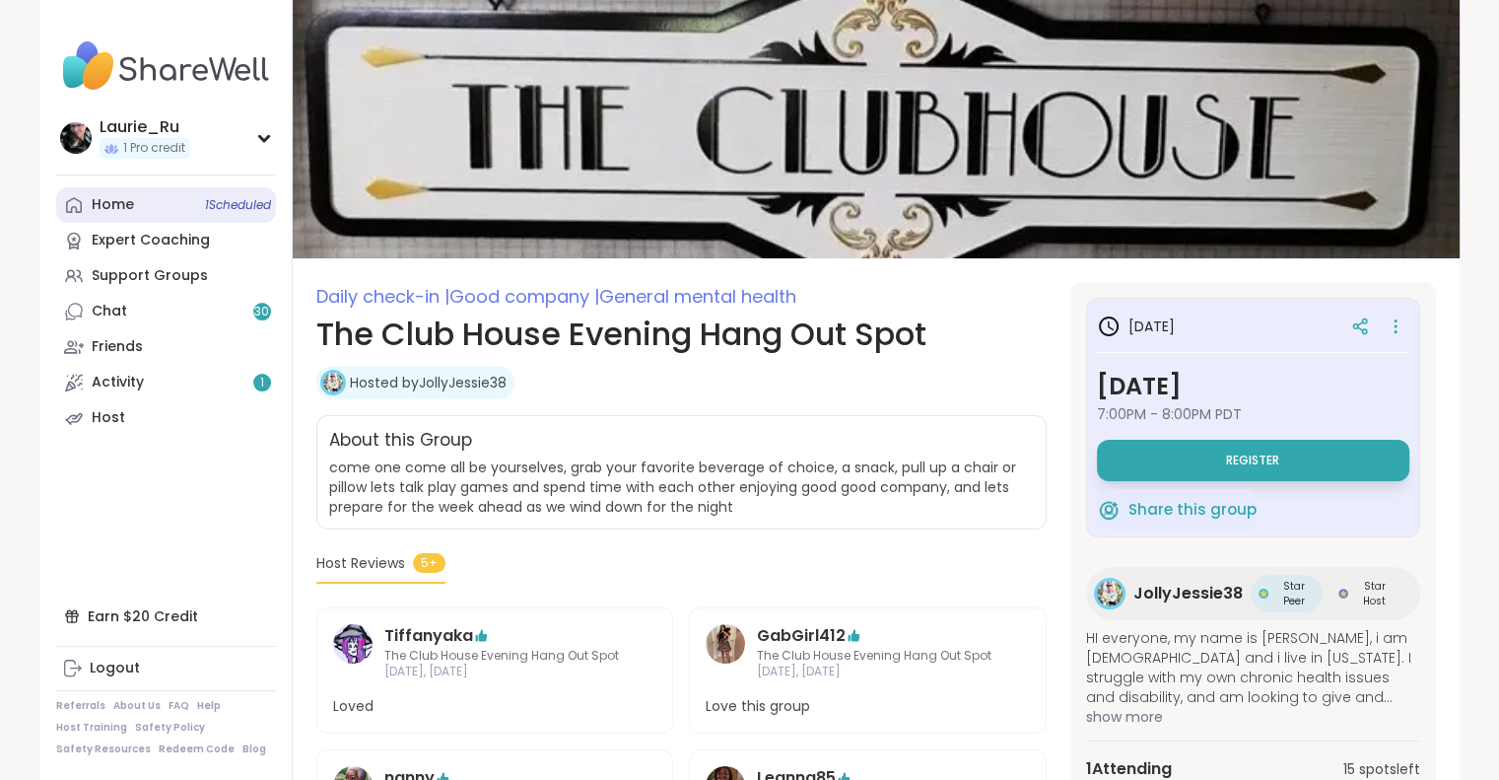
click at [205, 207] on span "1 Scheduled" at bounding box center [238, 205] width 66 height 16
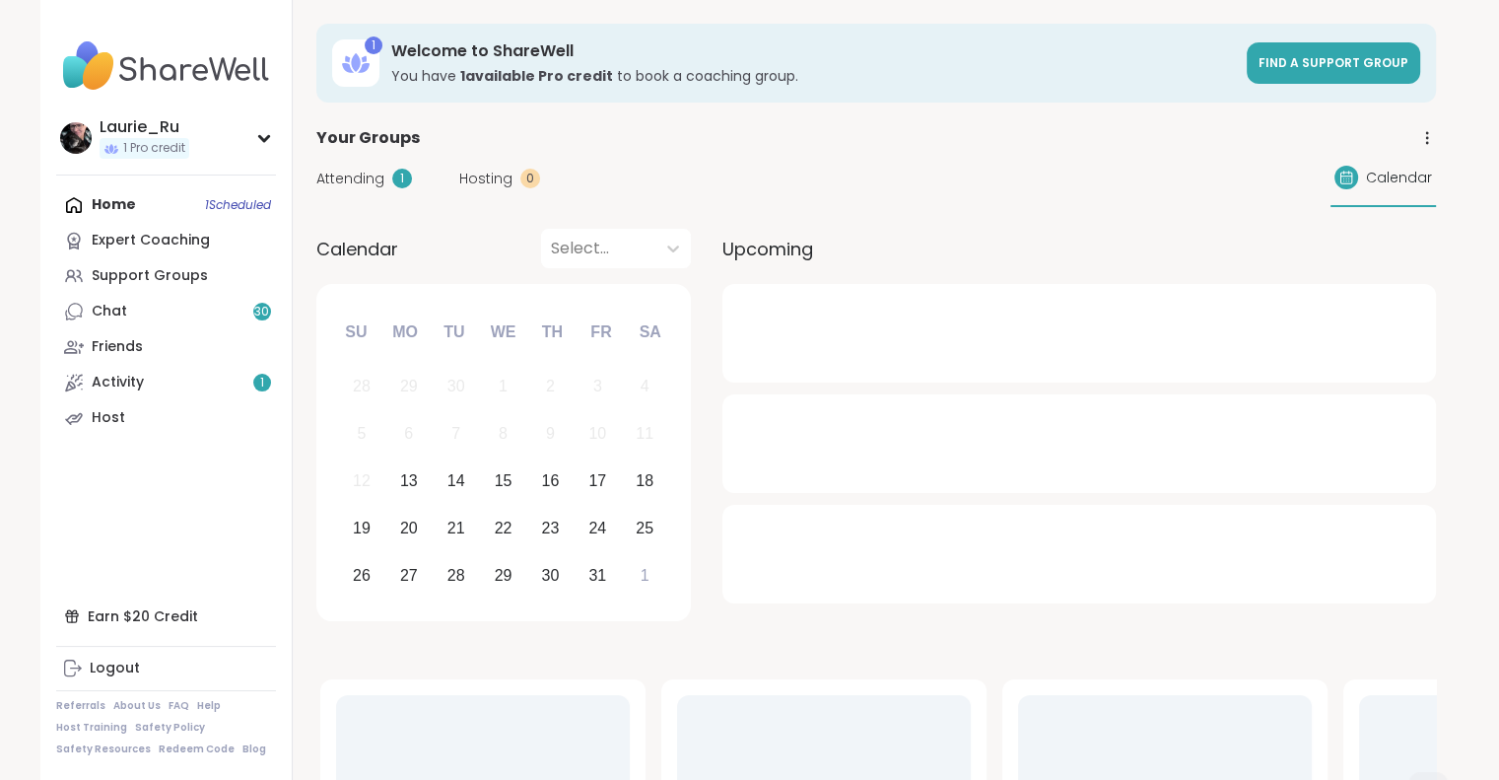
drag, startPoint x: 201, startPoint y: 207, endPoint x: 296, endPoint y: 169, distance: 102.1
click at [201, 207] on div "Home 1 Scheduled Expert Coaching Support Groups Chat 30 Friends Activity 1 Host" at bounding box center [166, 311] width 220 height 248
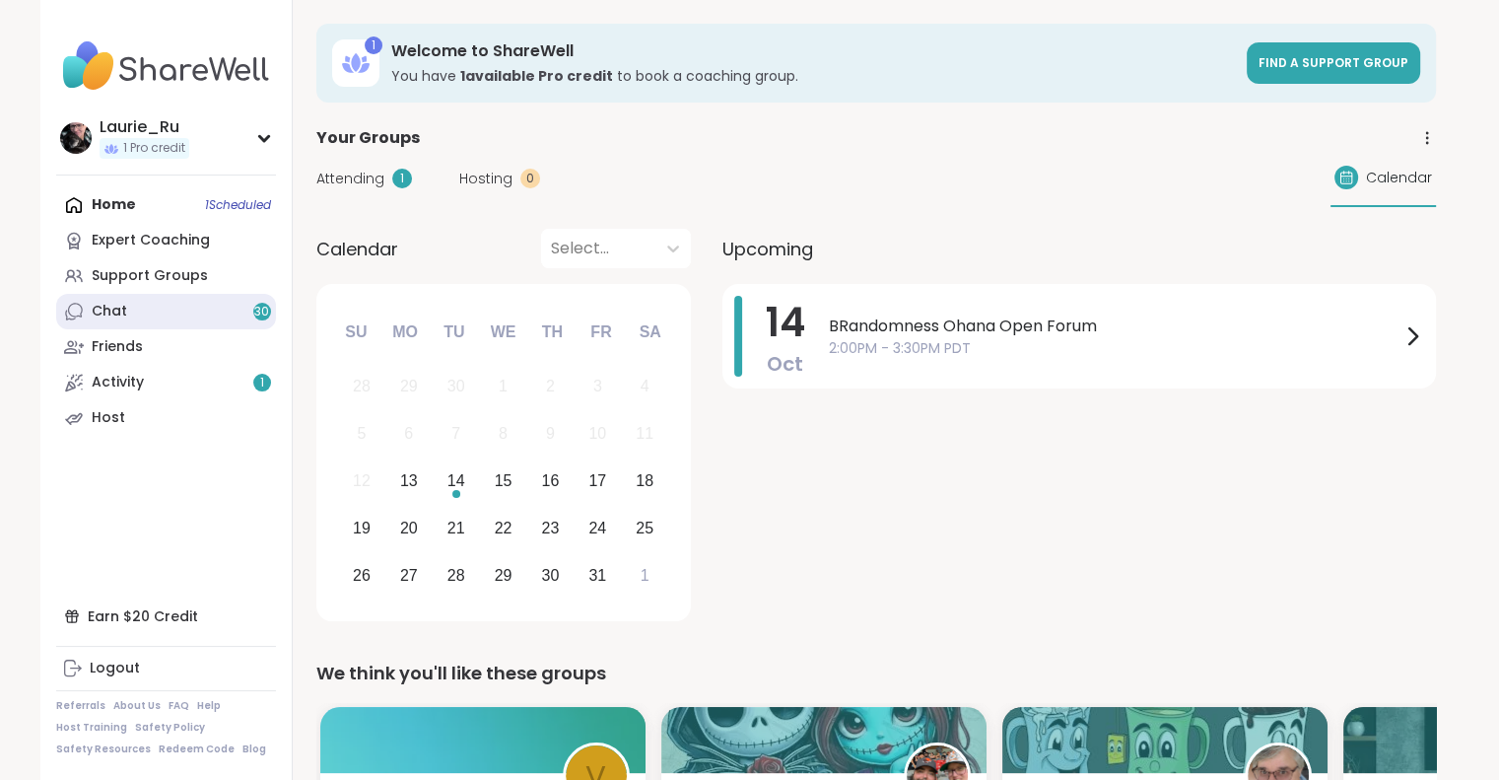
click at [147, 310] on link "Chat 30" at bounding box center [166, 311] width 220 height 35
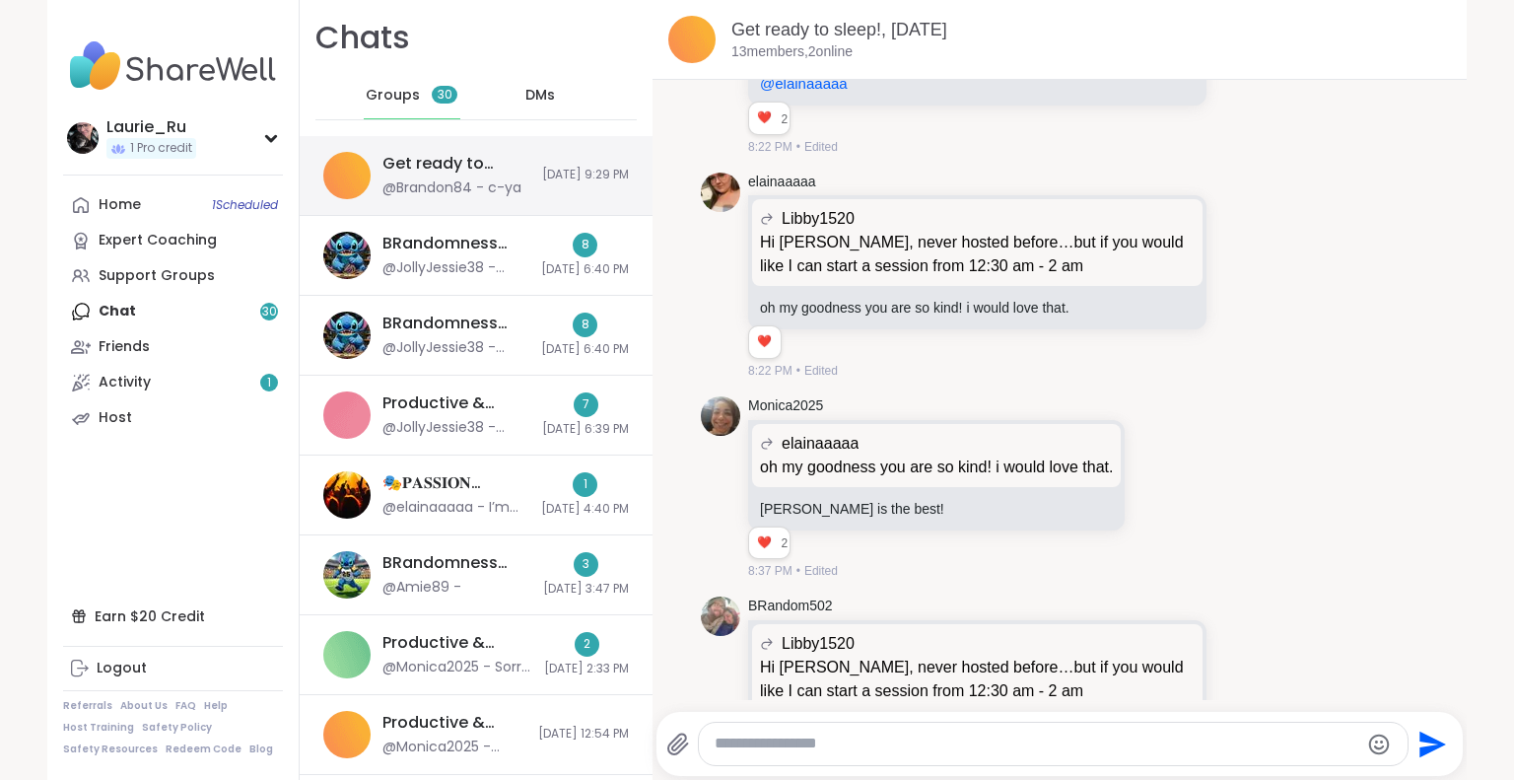
scroll to position [13836, 0]
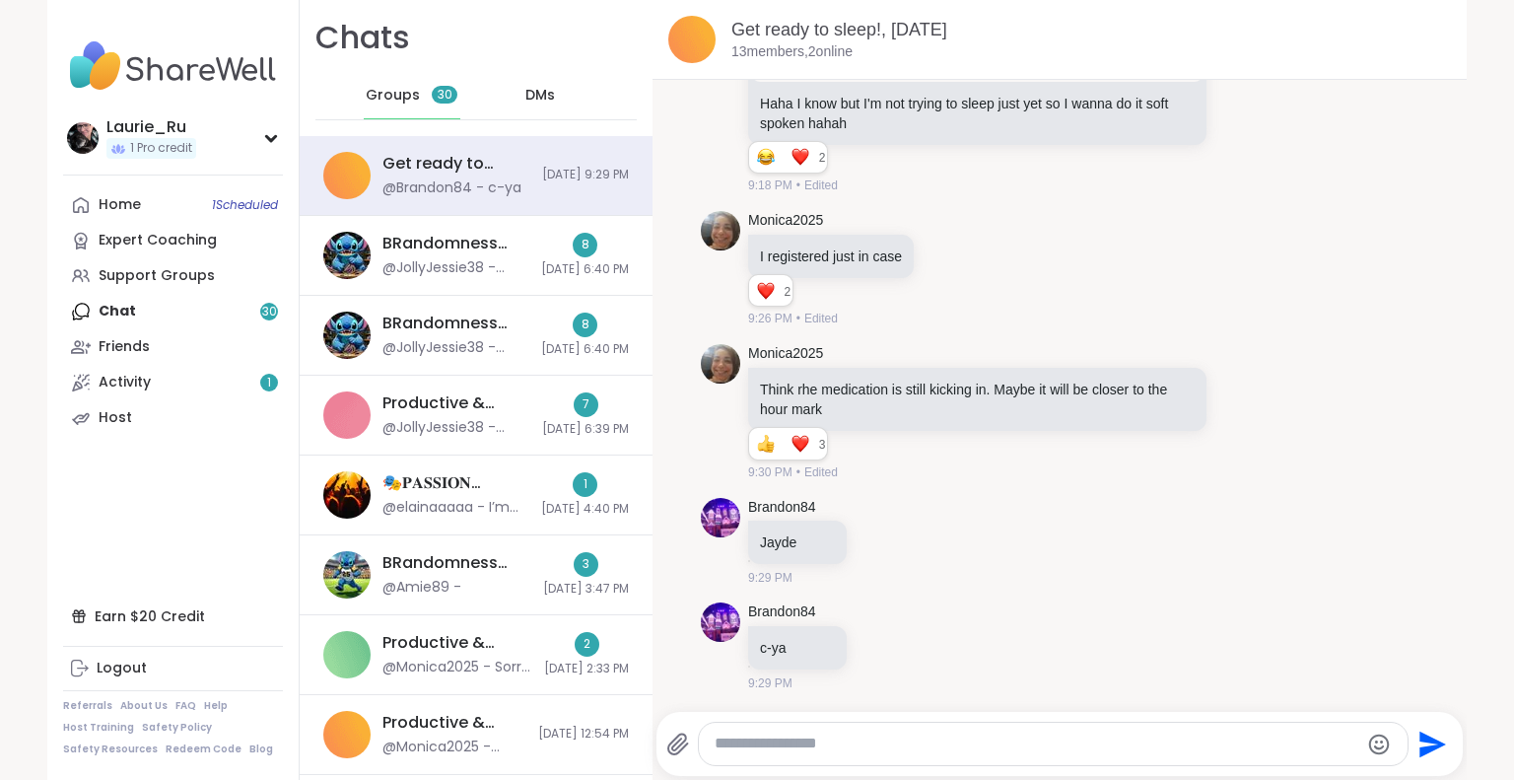
click at [525, 96] on span "DMs" at bounding box center [540, 96] width 30 height 20
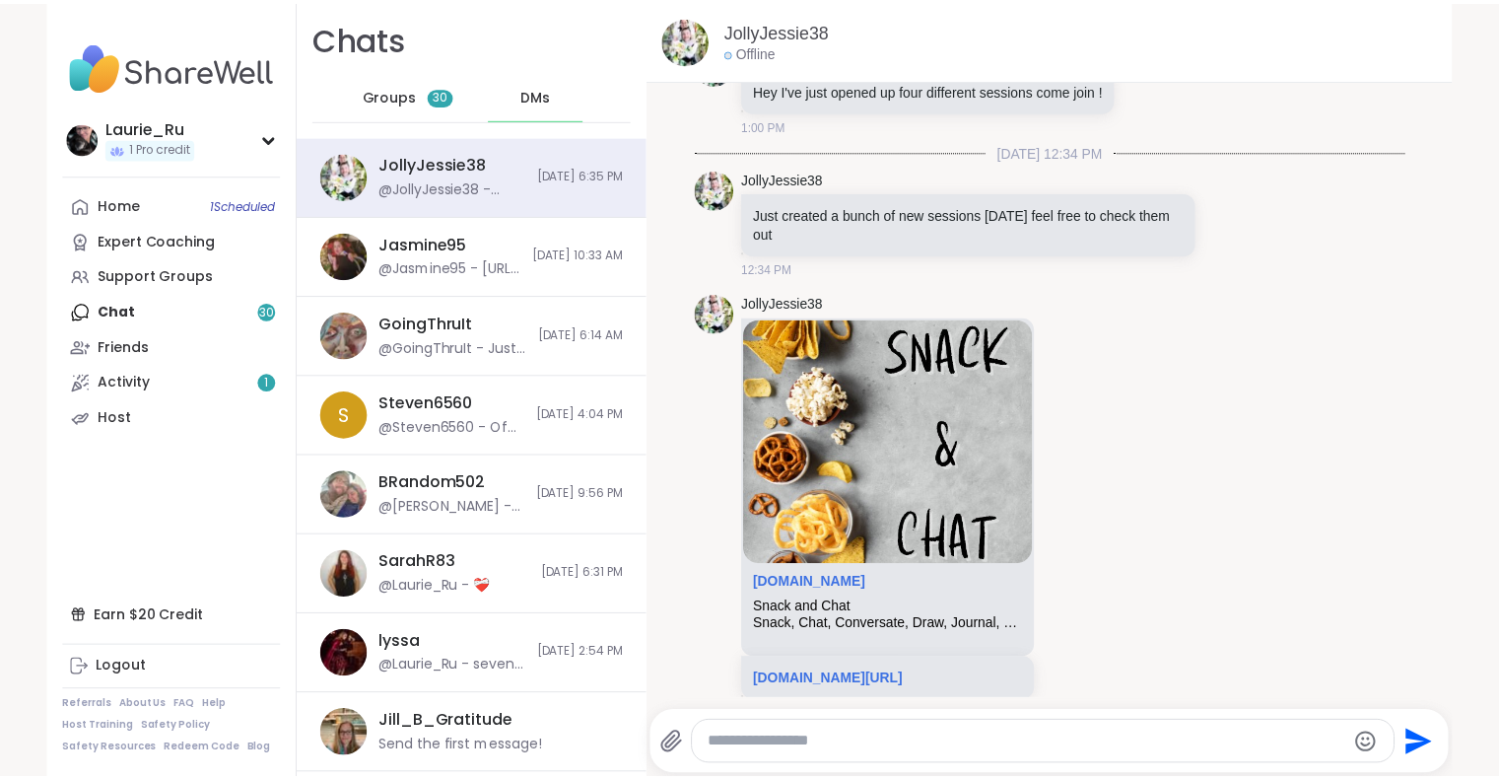
scroll to position [6360, 0]
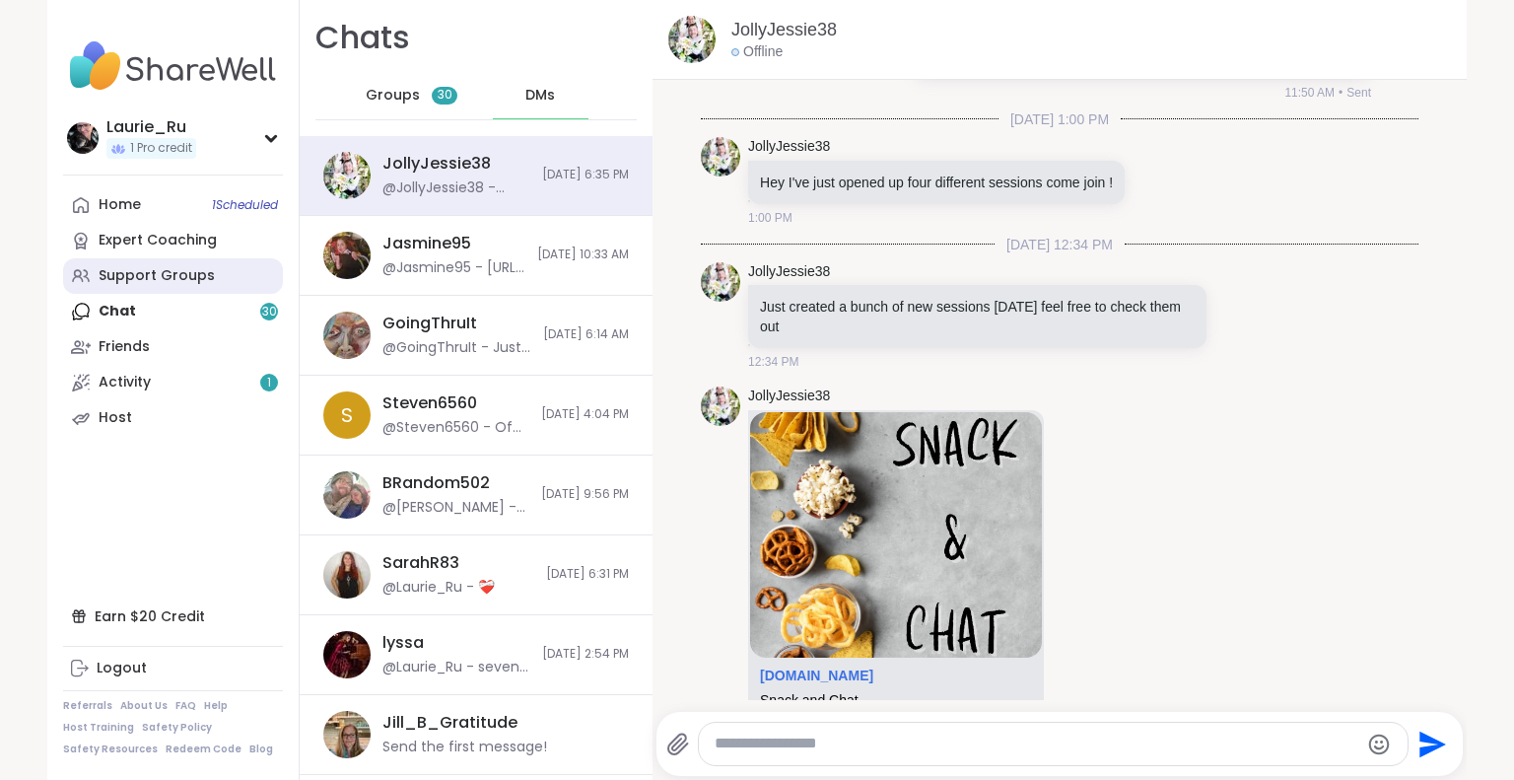
click at [149, 275] on div "Support Groups" at bounding box center [157, 276] width 116 height 20
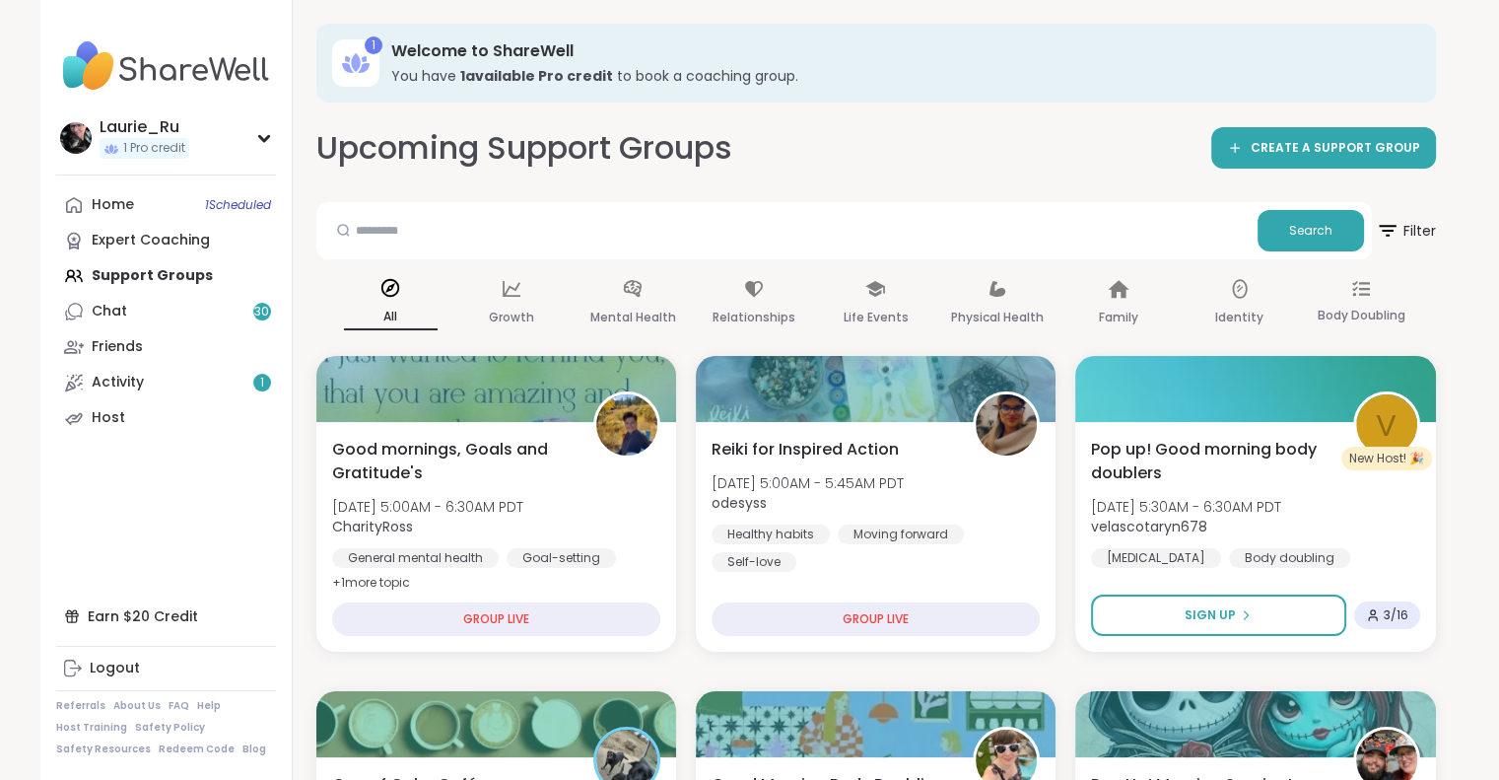
drag, startPoint x: 149, startPoint y: 275, endPoint x: 950, endPoint y: 121, distance: 815.8
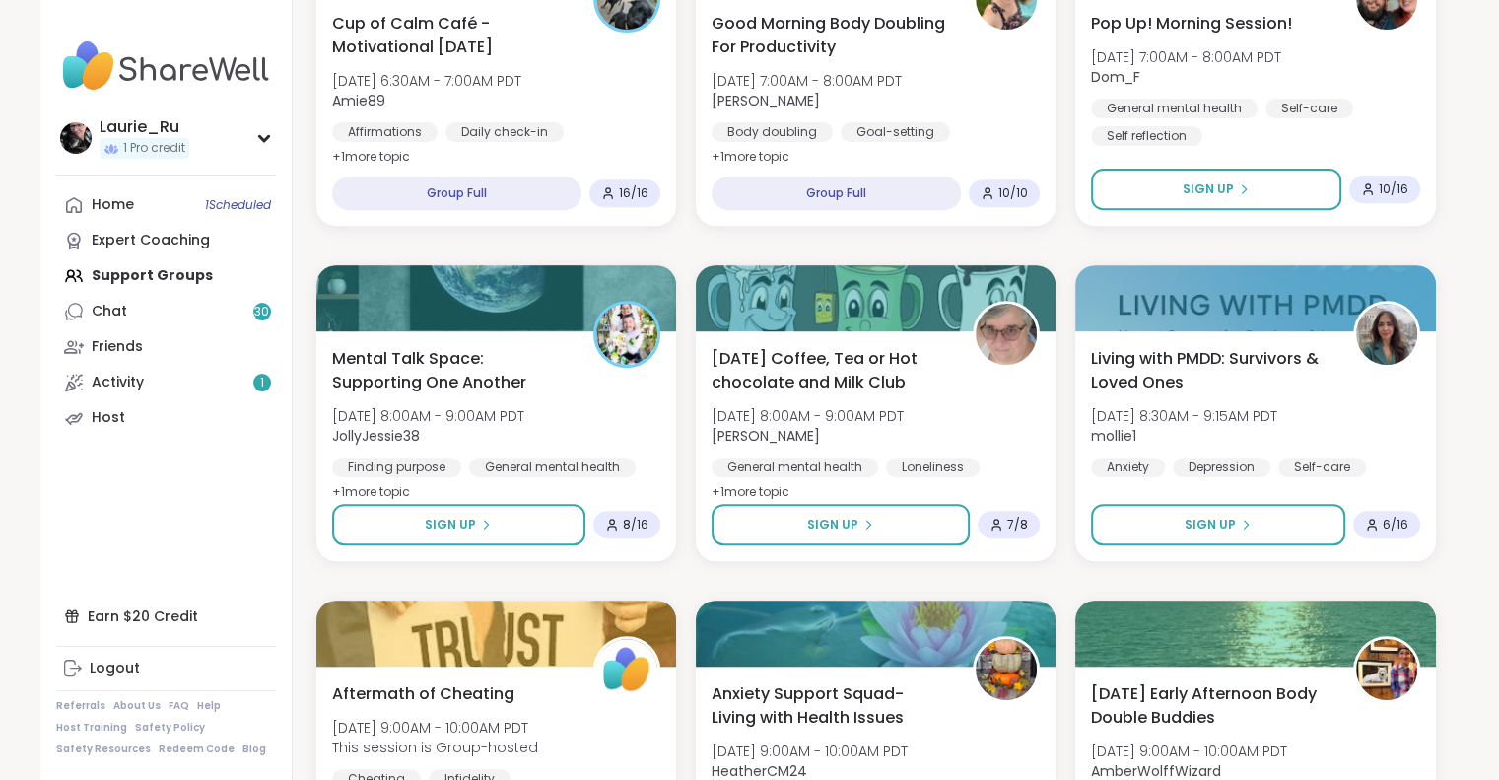
scroll to position [800, 0]
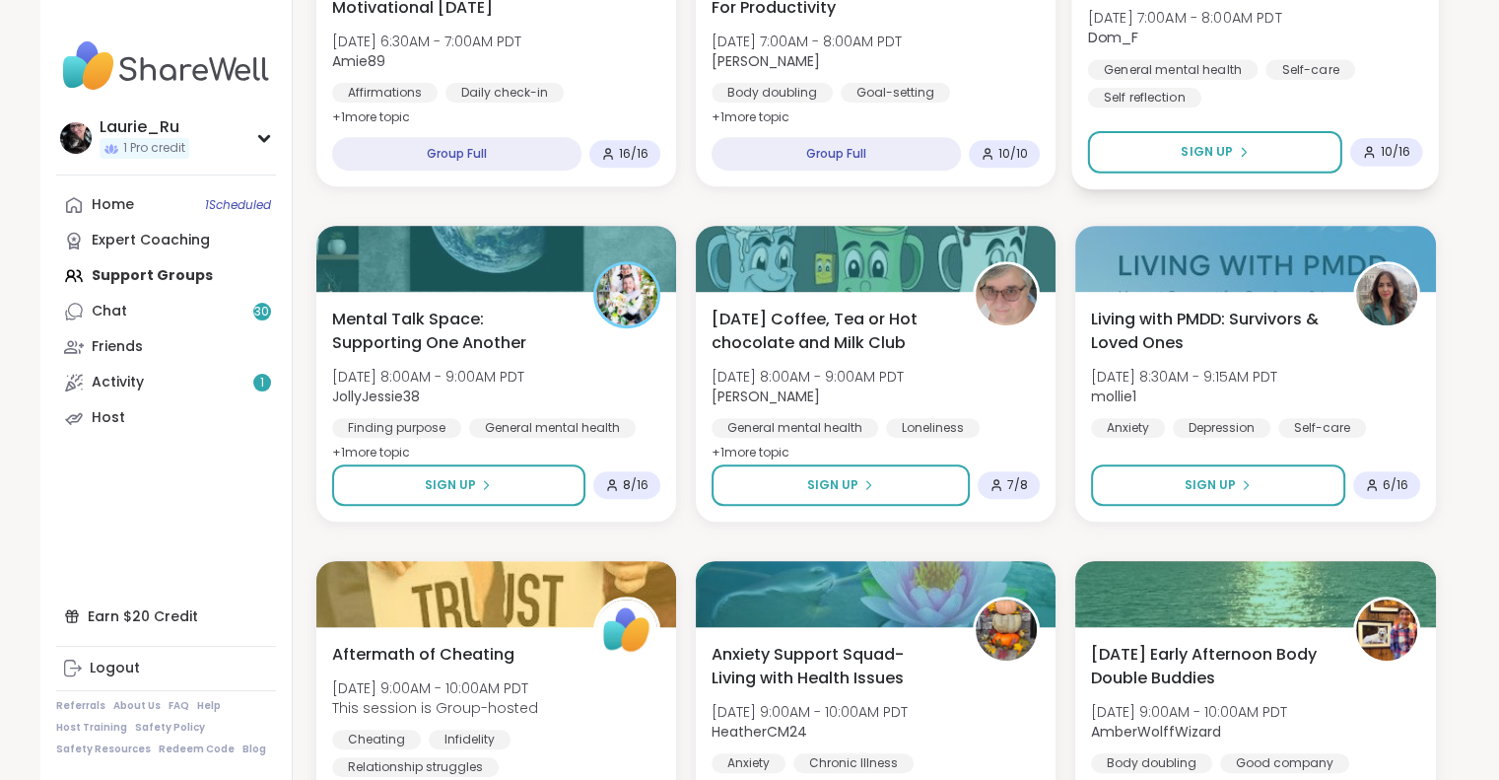
click at [1163, 34] on span "Dom_F" at bounding box center [1185, 38] width 194 height 20
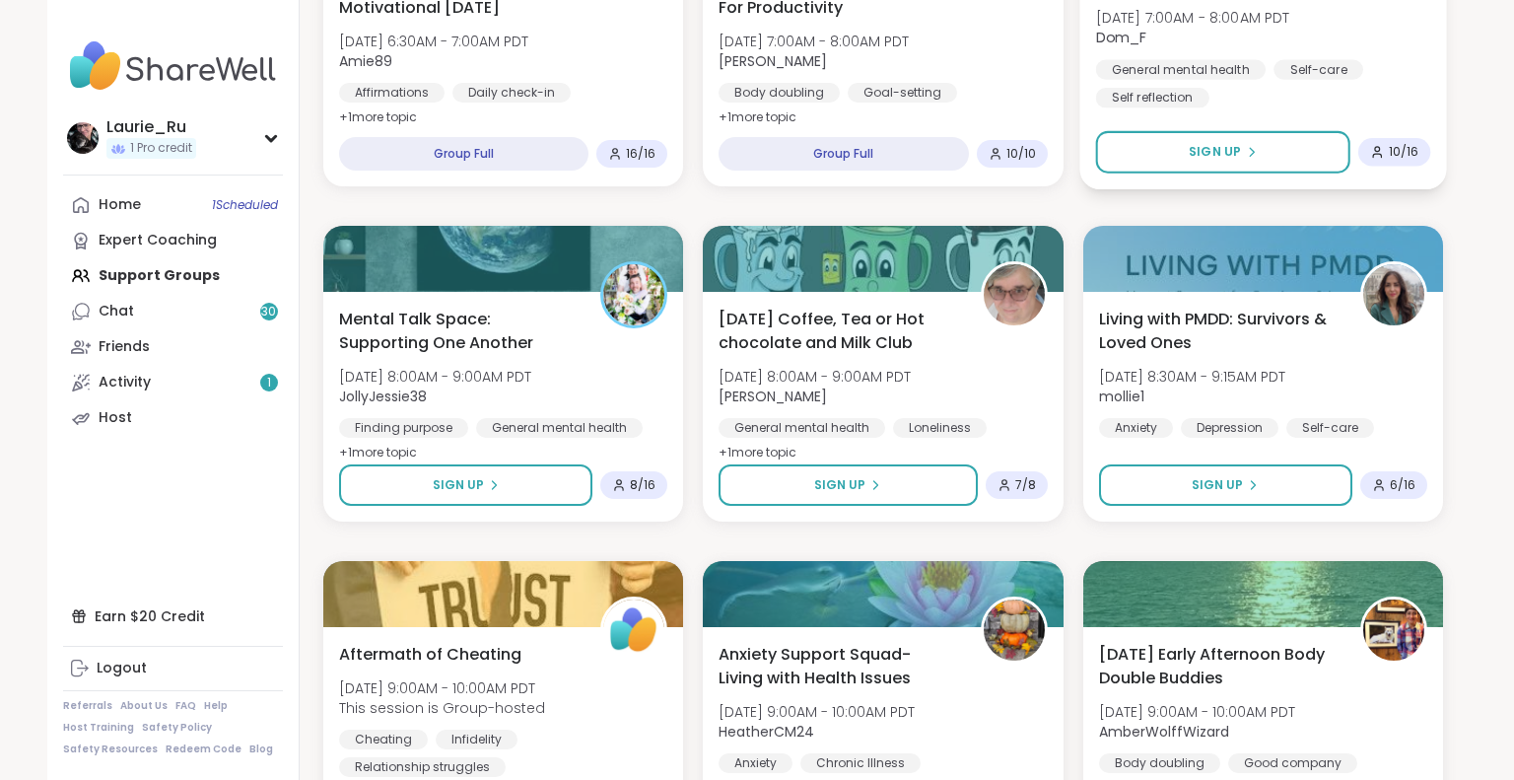
click at [1163, 34] on img at bounding box center [1248, 79] width 532 height 158
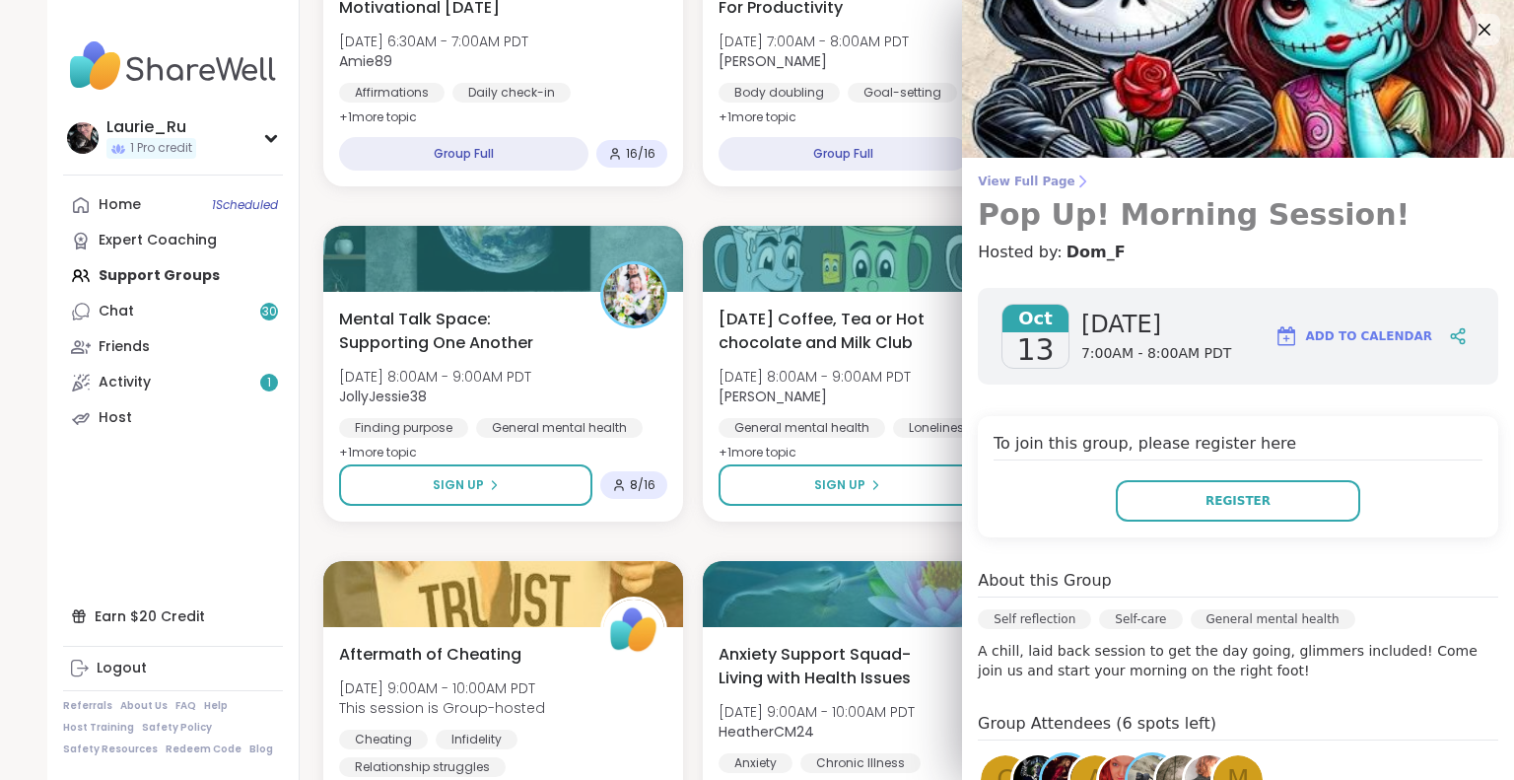
click at [1304, 227] on h3 "Pop Up! Morning Session!" at bounding box center [1238, 214] width 520 height 35
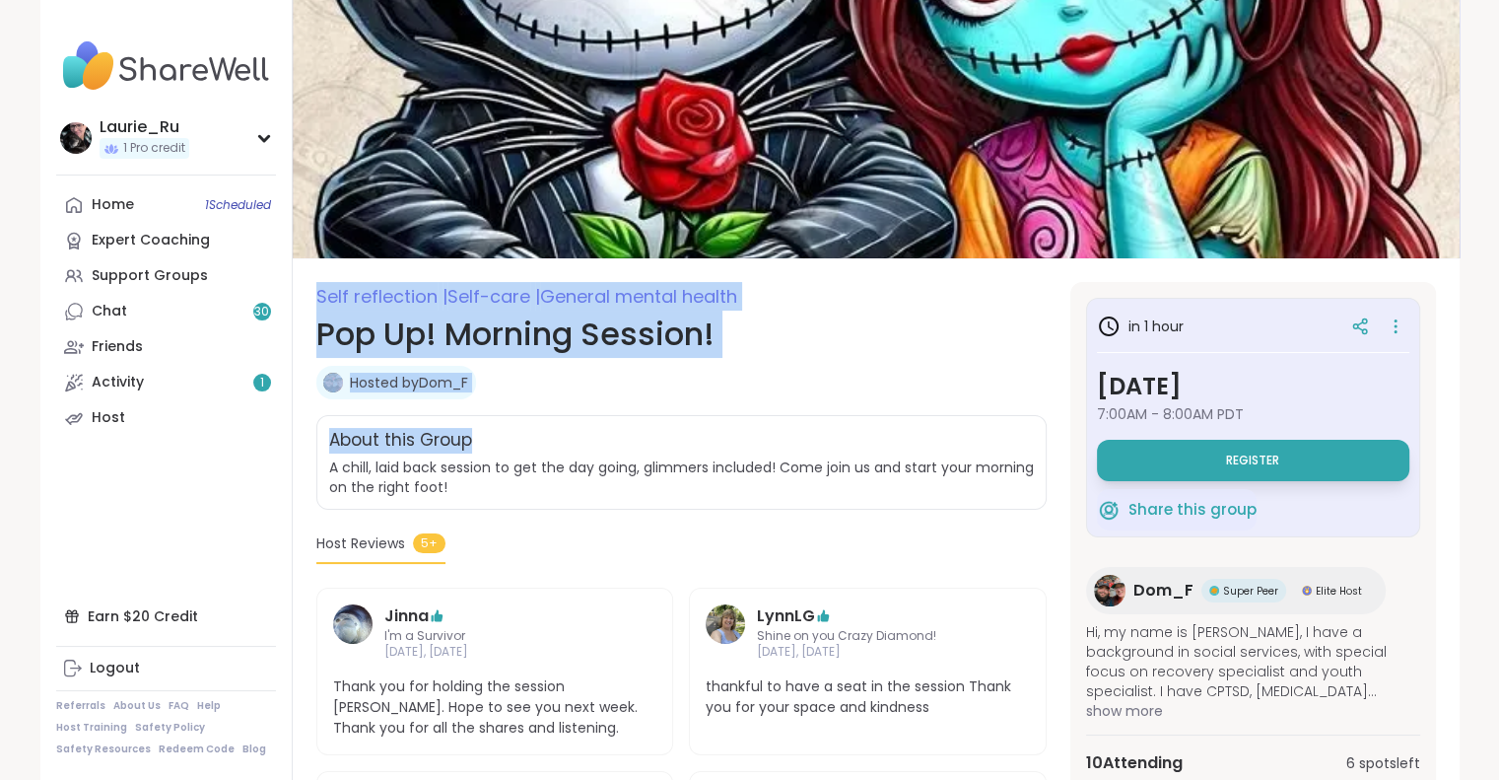
drag, startPoint x: 706, startPoint y: 428, endPoint x: 1177, endPoint y: 196, distance: 524.9
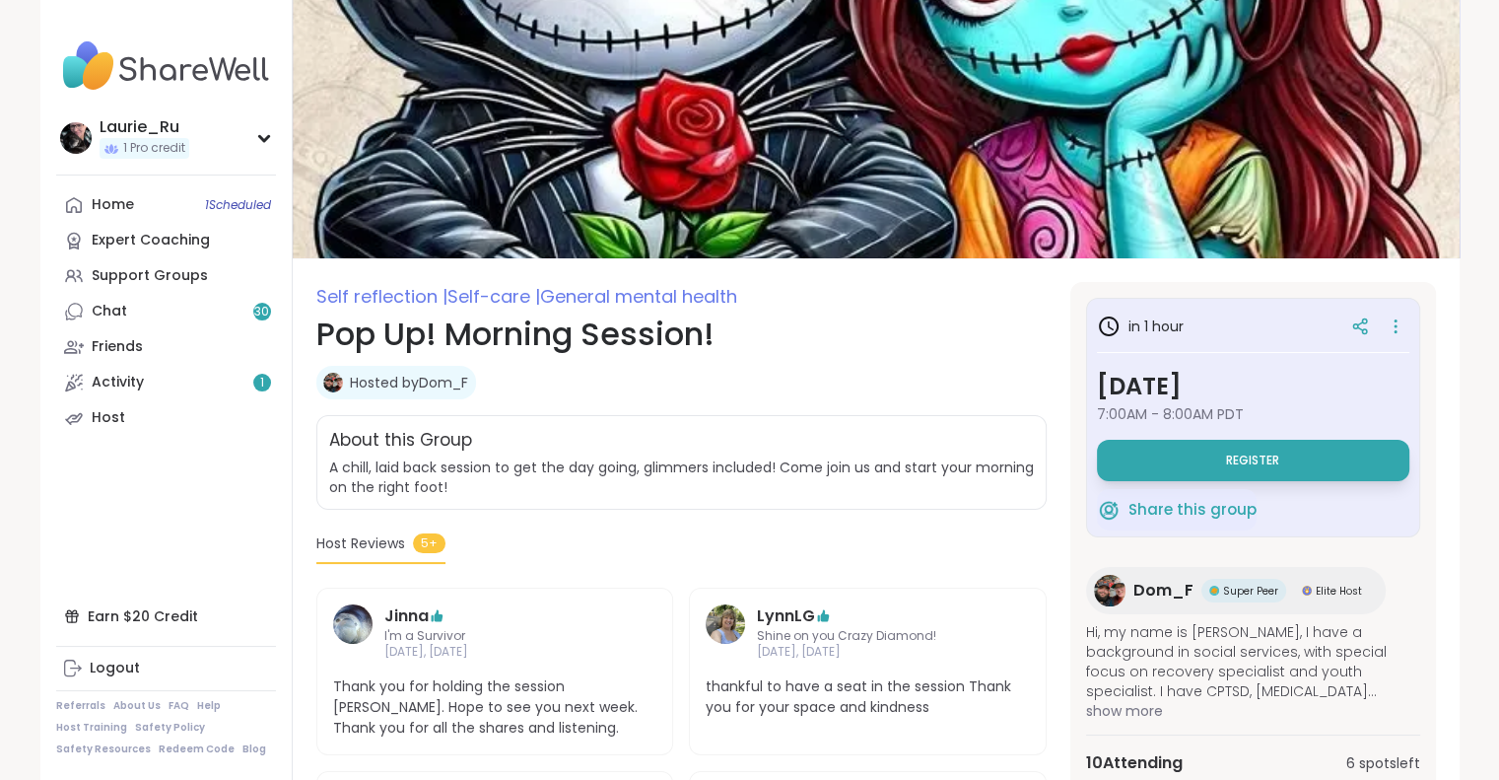
click at [156, 477] on nav "[PERSON_NAME] 1 Pro credit Profile Membership Settings Help Home 1 Scheduled Ex…" at bounding box center [166, 390] width 252 height 780
